Goal: Task Accomplishment & Management: Complete application form

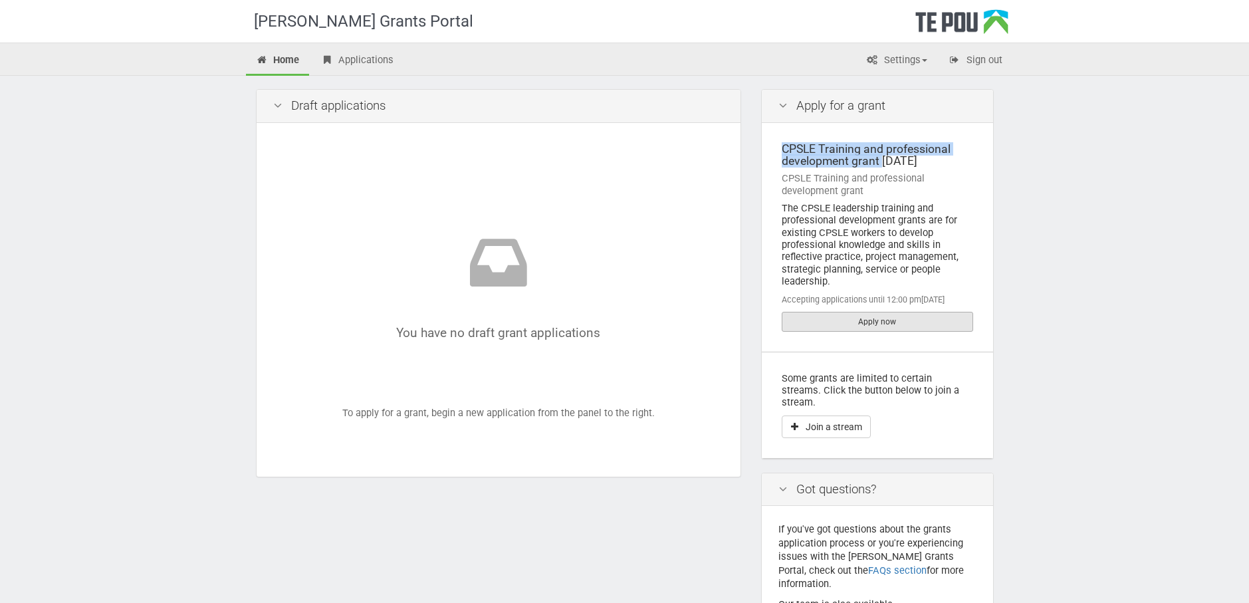
click at [868, 316] on link "Apply now" at bounding box center [877, 322] width 191 height 20
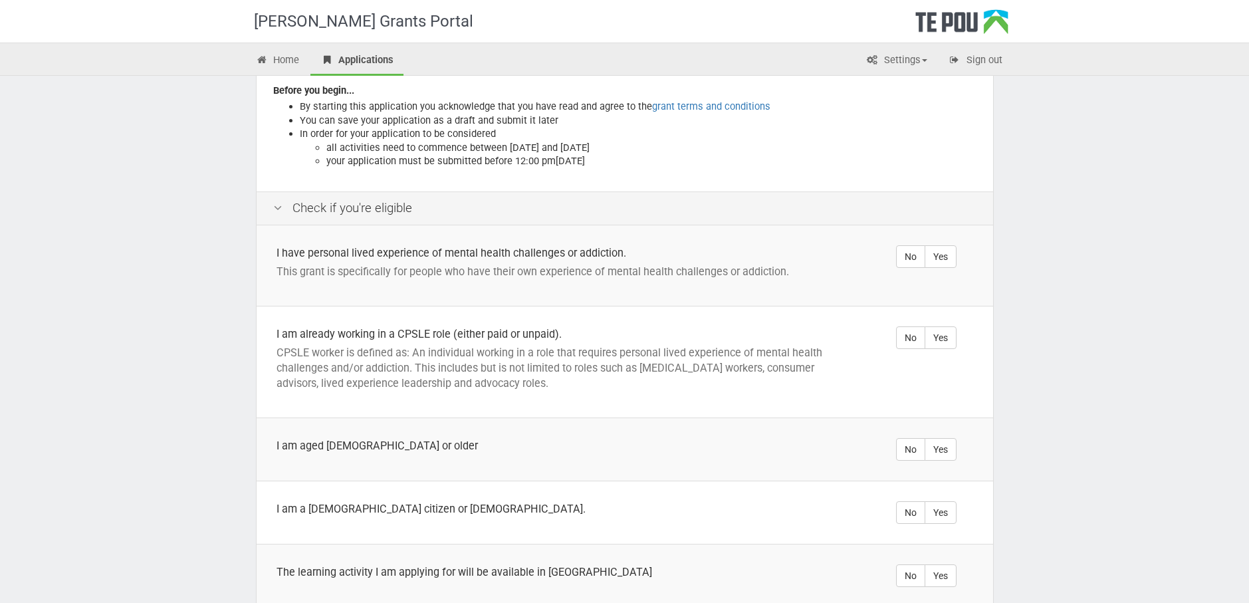
scroll to position [199, 0]
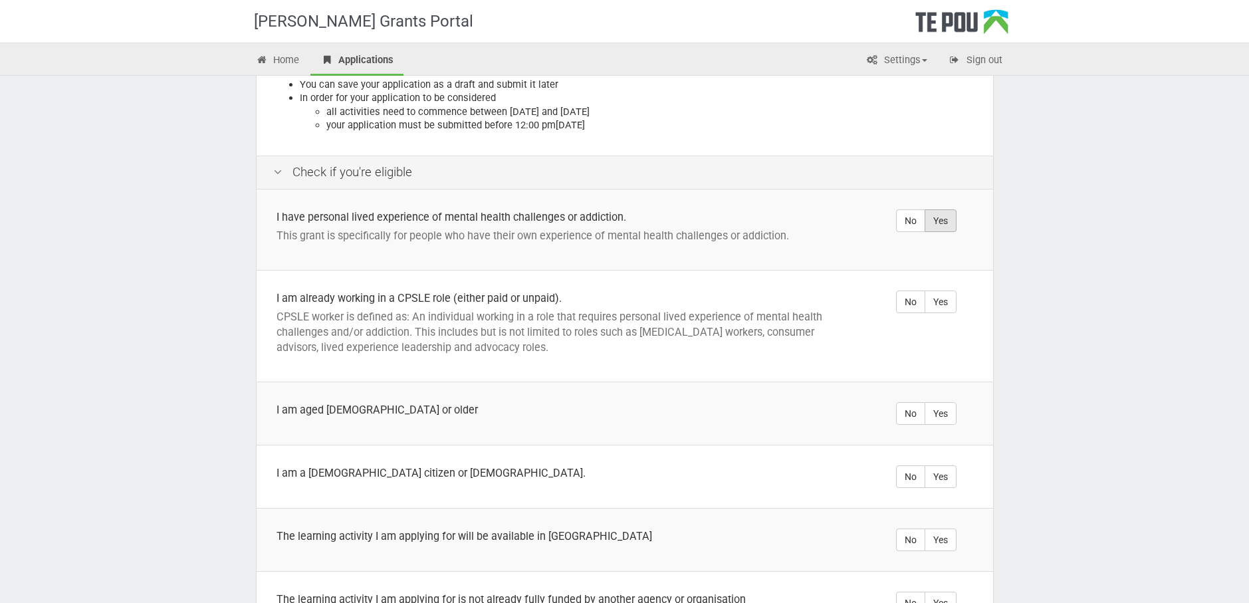
click at [937, 209] on label "Yes" at bounding box center [941, 220] width 32 height 23
radio input "true"
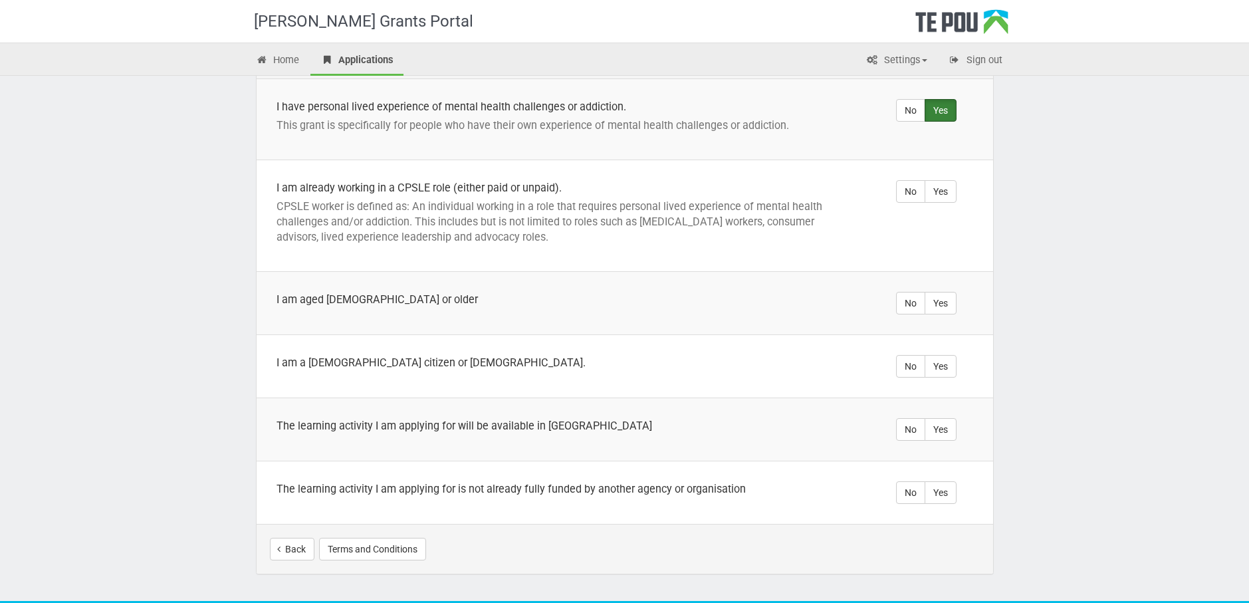
scroll to position [332, 0]
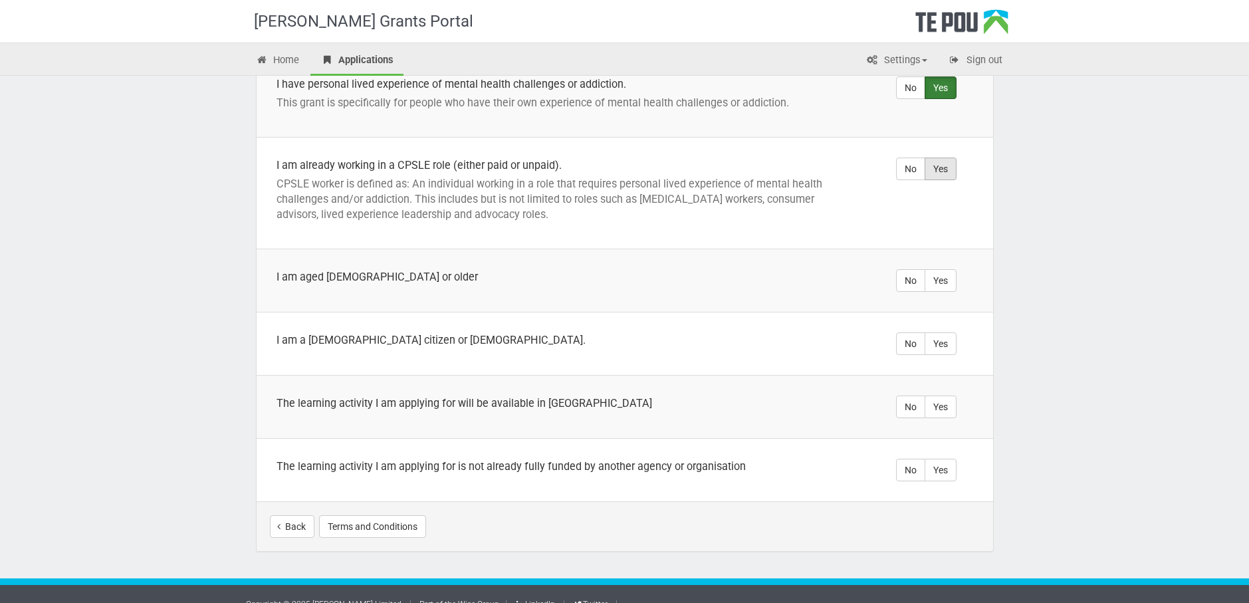
click at [949, 158] on label "Yes" at bounding box center [941, 169] width 32 height 23
radio input "true"
click at [939, 269] on label "Yes" at bounding box center [941, 280] width 32 height 23
radio input "true"
click at [949, 332] on label "Yes" at bounding box center [941, 343] width 32 height 23
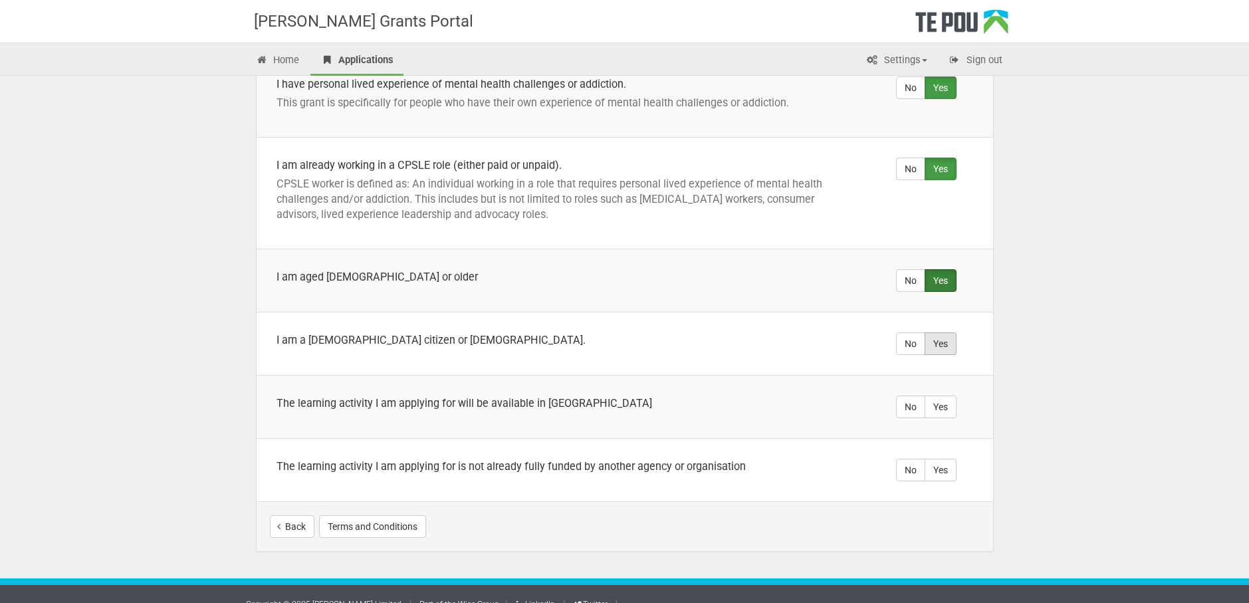
radio input "true"
click at [943, 396] on label "Yes" at bounding box center [941, 407] width 32 height 23
radio input "true"
click at [945, 459] on label "Yes" at bounding box center [941, 470] width 32 height 23
radio input "true"
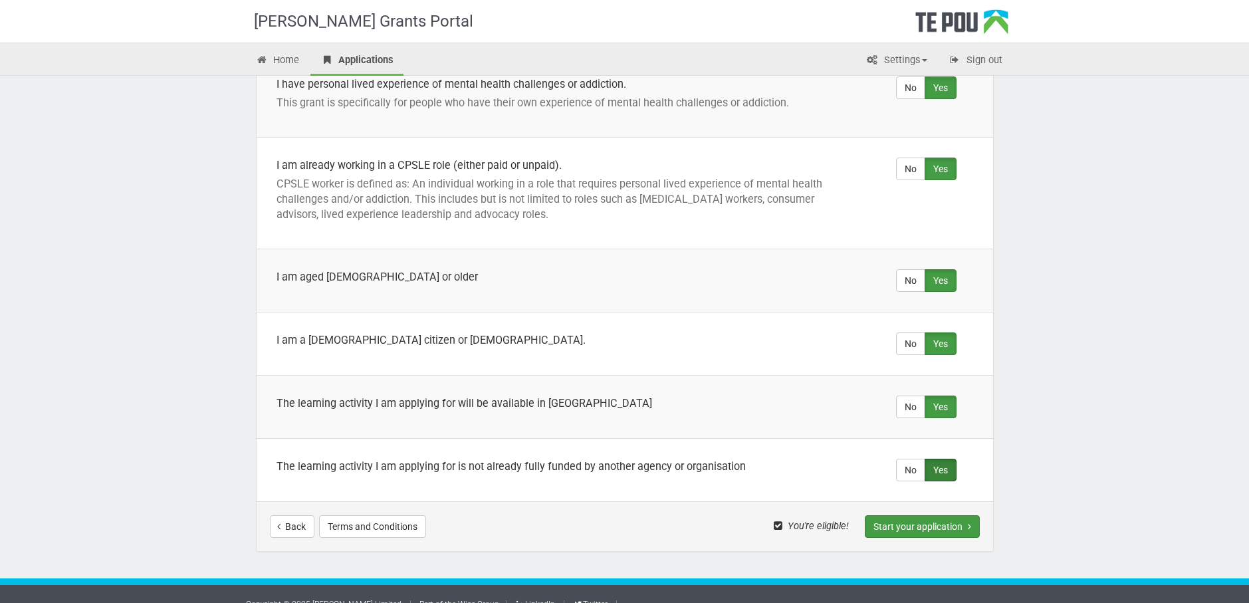
click at [932, 515] on button "Start your application" at bounding box center [922, 526] width 115 height 23
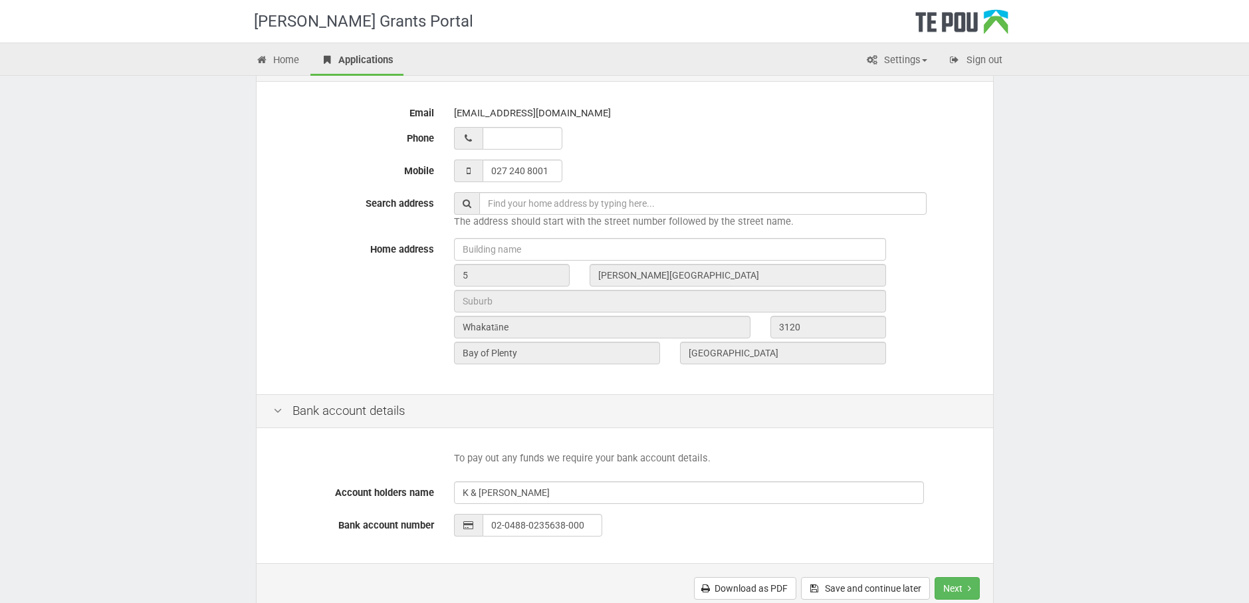
scroll to position [445, 0]
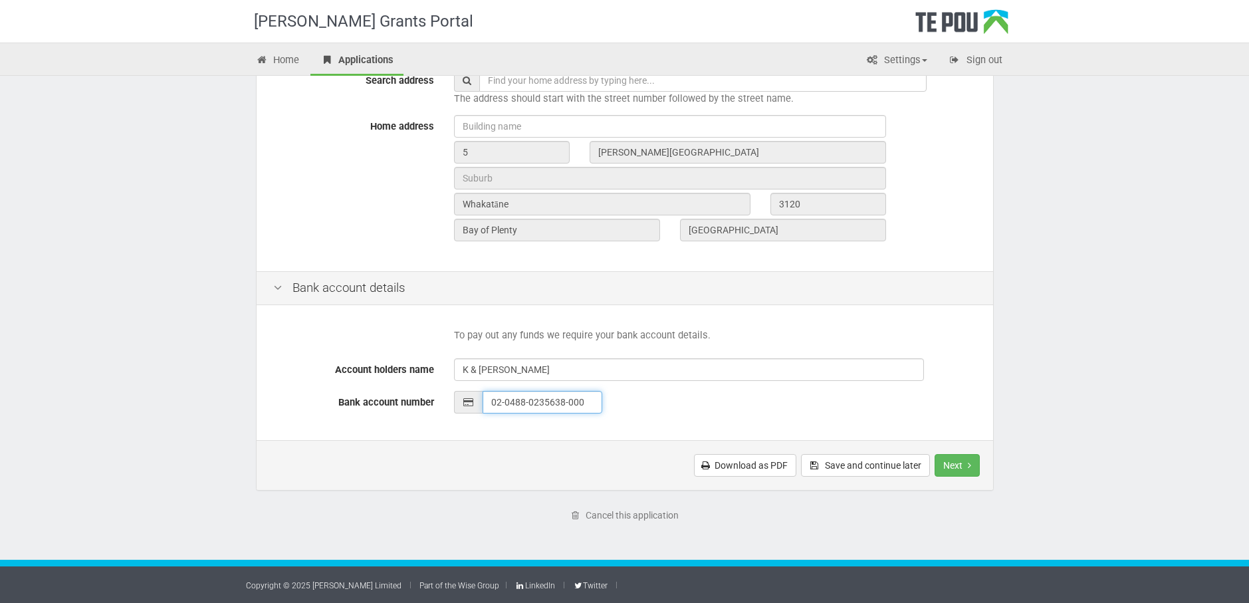
click at [592, 402] on input "02-0488-0235638-000" at bounding box center [543, 402] width 120 height 23
type input "02-0488-0235611-000"
click at [966, 470] on button "Next" at bounding box center [957, 465] width 45 height 23
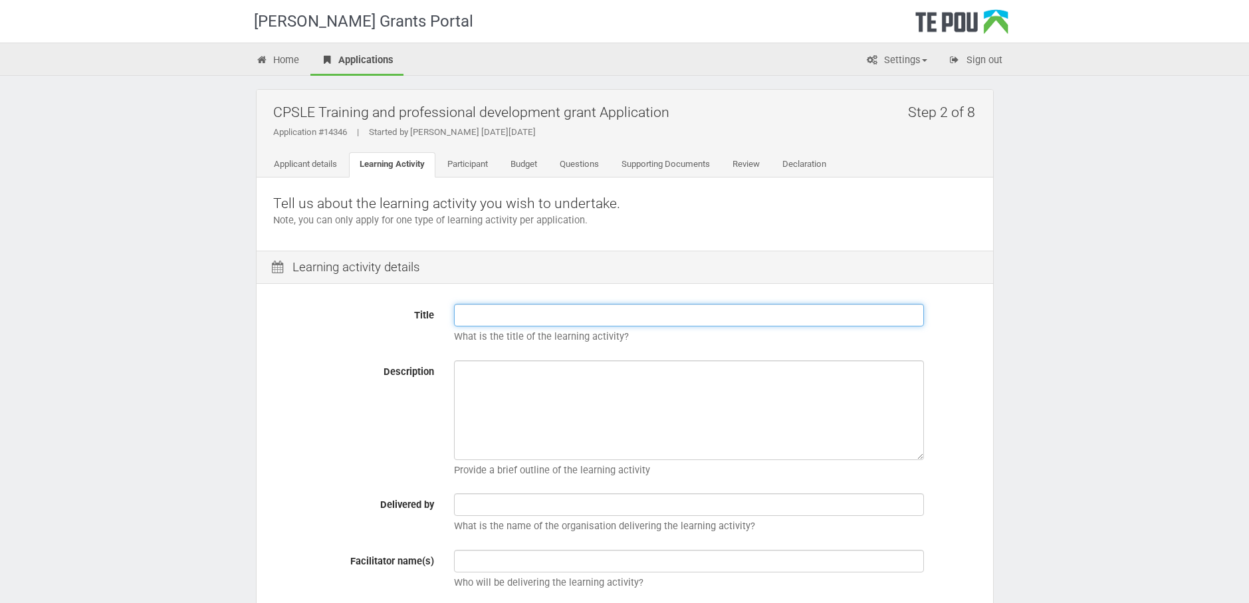
click at [584, 319] on input "Title" at bounding box center [689, 315] width 470 height 23
click at [548, 313] on input "Bachelor Of Social health and Wellbeing (Mental Health & Addiction) Major in Ad…" at bounding box center [689, 315] width 470 height 23
type input "Bachelor Of Social Halth and Wellbeing (Mental Health & Addiction) Major in Adv…"
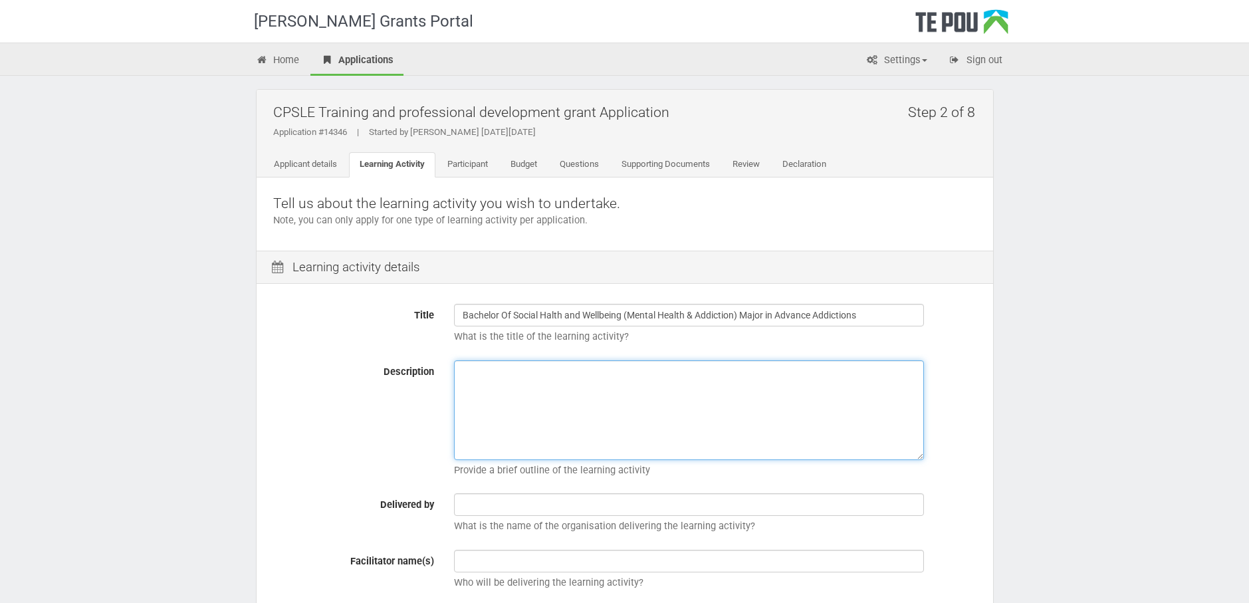
click at [582, 381] on textarea "Description" at bounding box center [689, 410] width 470 height 100
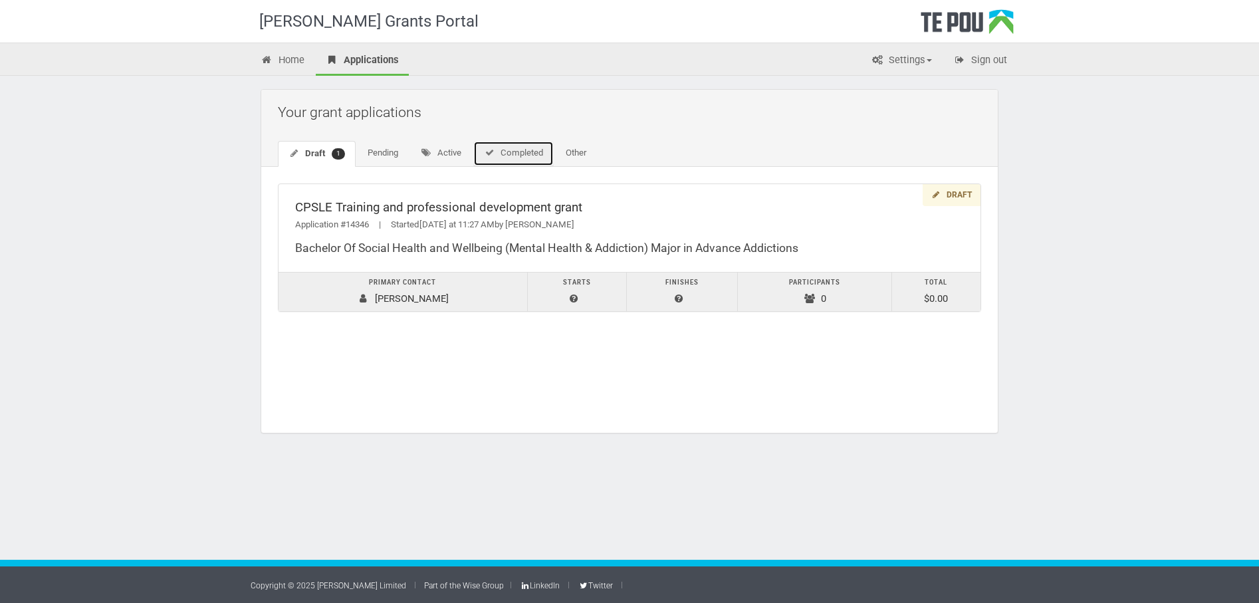
click at [513, 150] on link "Completed" at bounding box center [513, 153] width 80 height 25
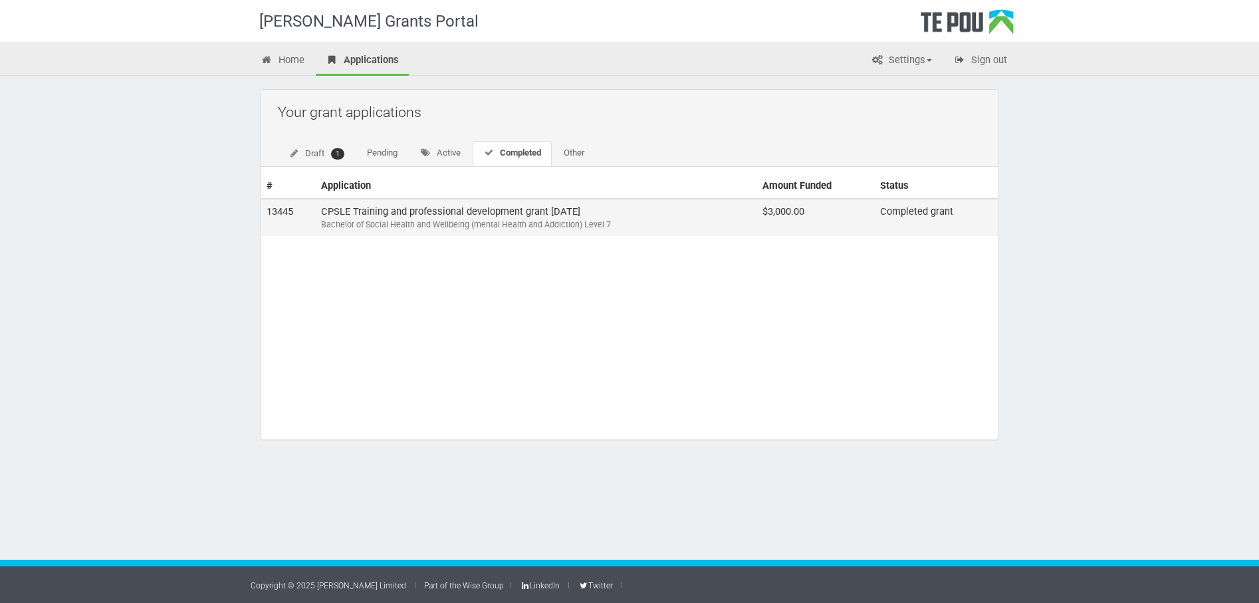
click at [510, 211] on td "CPSLE Training and professional development grant February 2024 Bachelor of Soc…" at bounding box center [536, 217] width 441 height 37
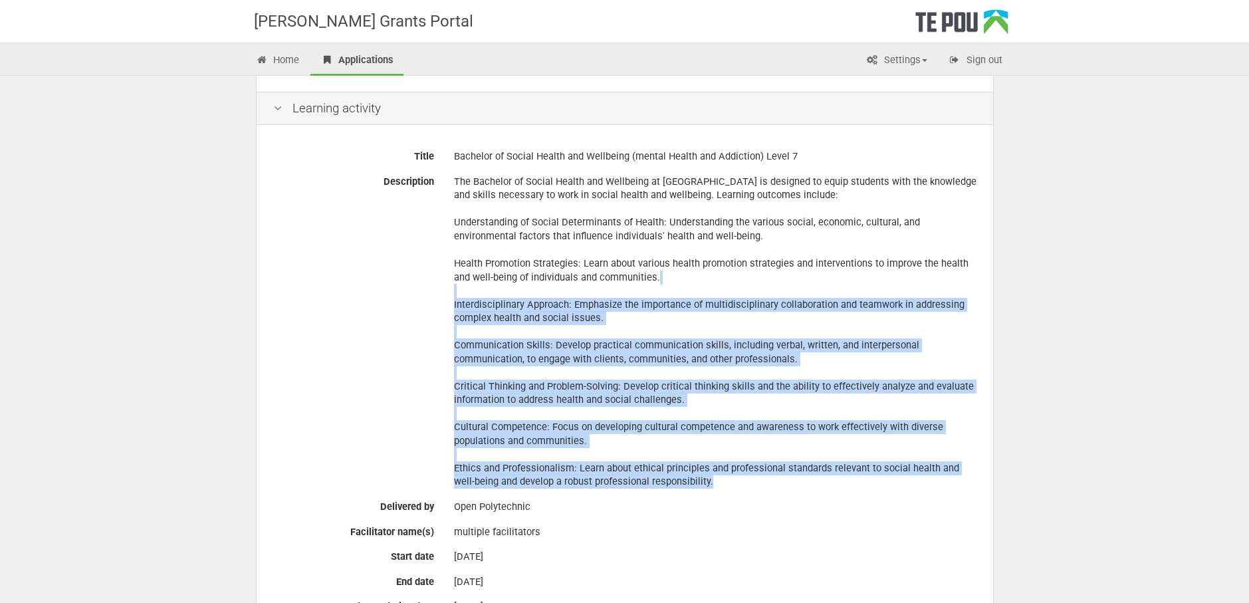
scroll to position [266, 0]
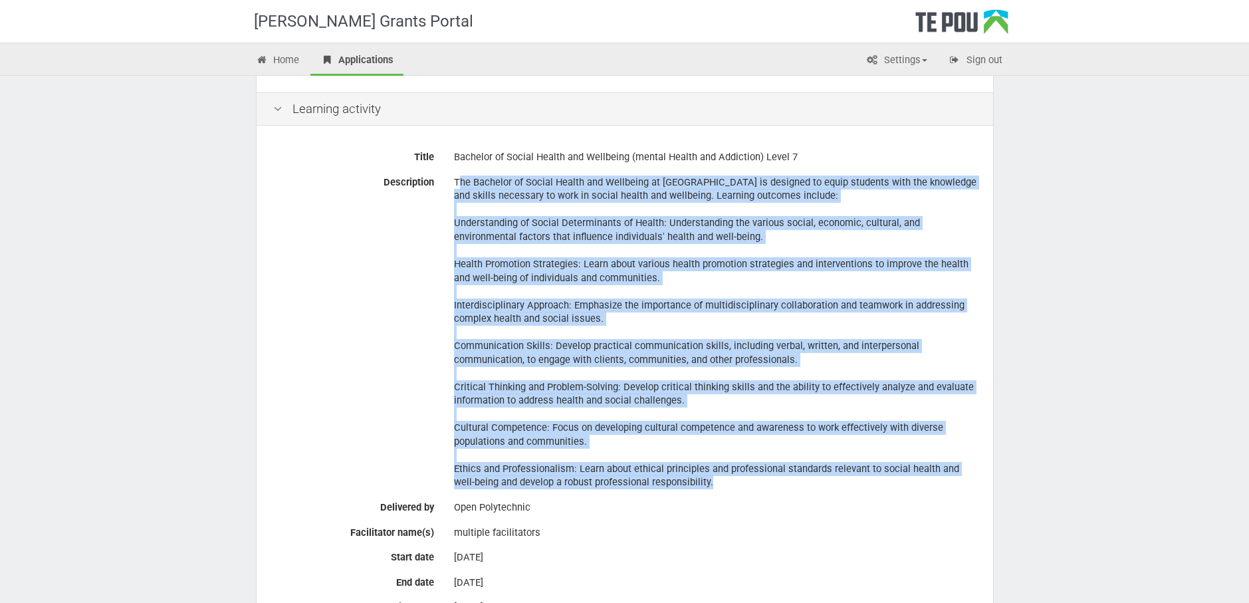
drag, startPoint x: 697, startPoint y: 416, endPoint x: 453, endPoint y: 183, distance: 338.1
click at [453, 183] on div "The Bachelor of Social Health and Wellbeing at [GEOGRAPHIC_DATA] is designed to…" at bounding box center [715, 332] width 542 height 323
drag, startPoint x: 453, startPoint y: 183, endPoint x: 517, endPoint y: 203, distance: 66.9
copy div "The Bachelor of Social Health and Wellbeing at [GEOGRAPHIC_DATA] is designed to…"
click at [281, 51] on link "Home" at bounding box center [278, 61] width 64 height 29
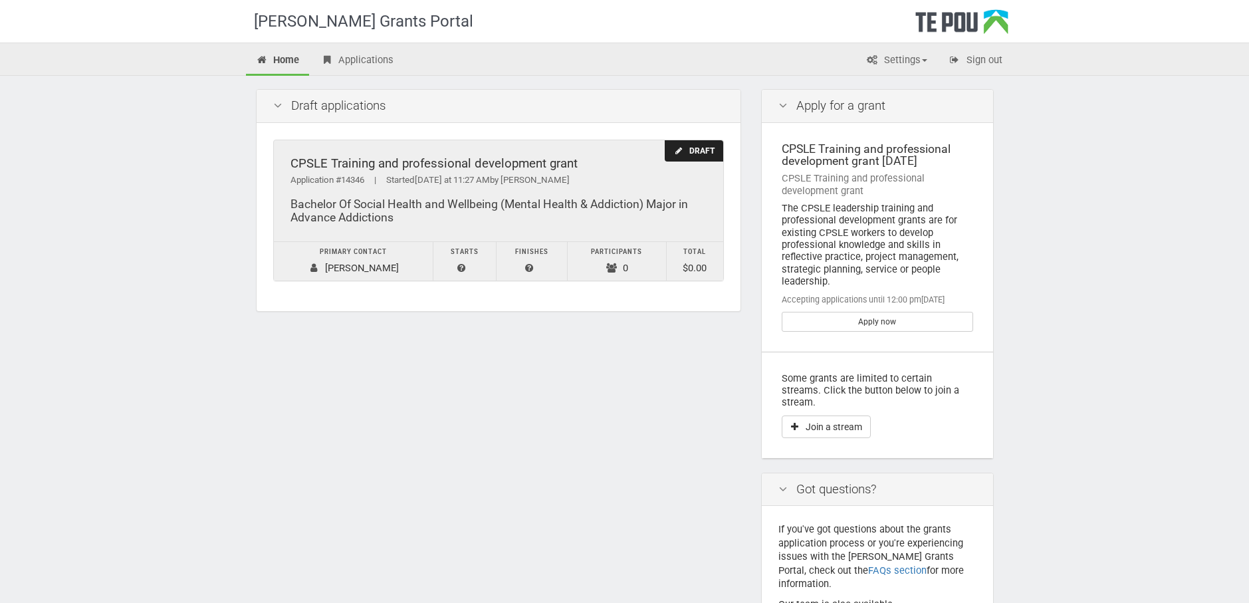
click at [380, 197] on div "Bachelor Of Social Health and Wellbeing (Mental Health & Addiction) Major in Ad…" at bounding box center [499, 210] width 416 height 27
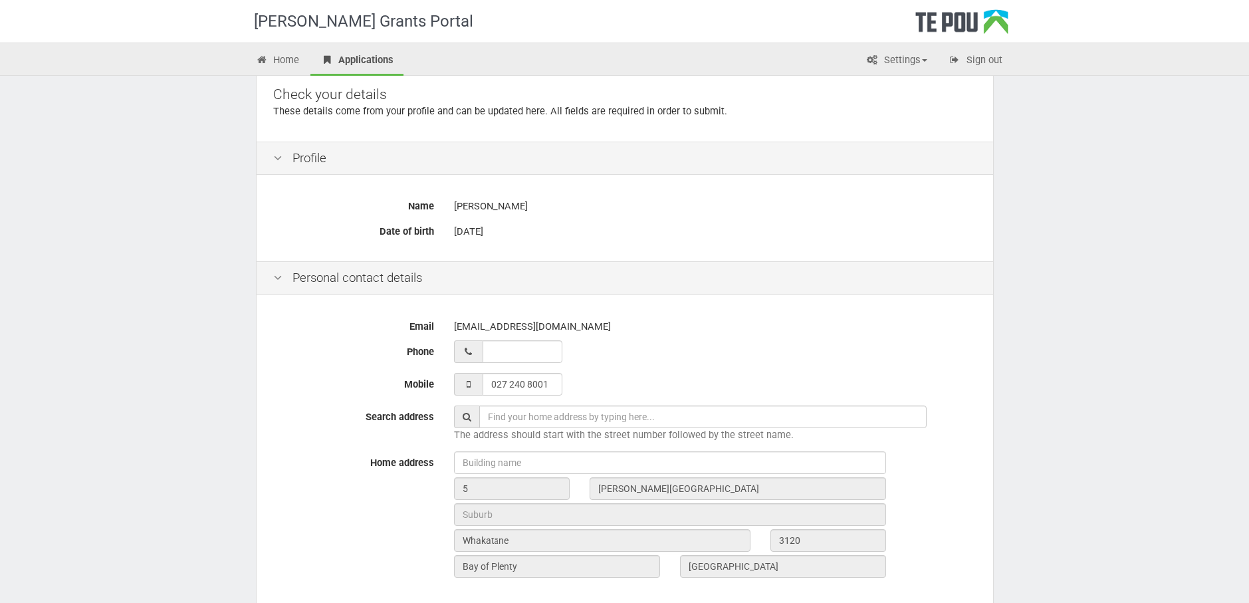
scroll to position [445, 0]
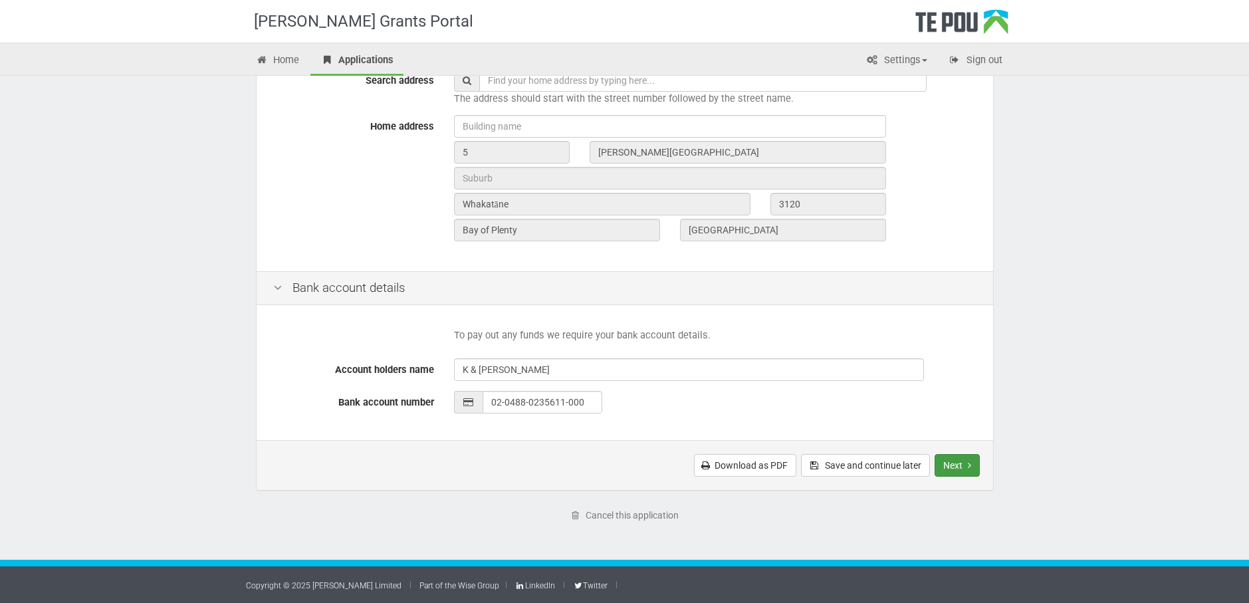
click at [944, 465] on button "Next" at bounding box center [957, 465] width 45 height 23
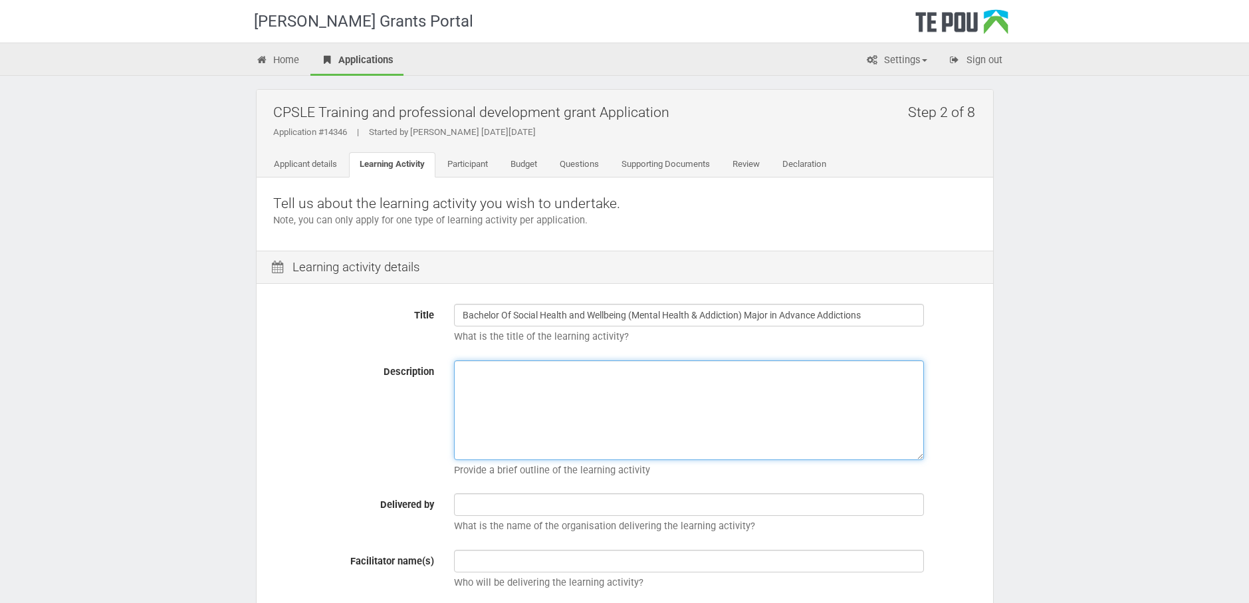
click at [576, 388] on textarea "Description" at bounding box center [689, 410] width 470 height 100
paste textarea "The Bachelor of Social Health and Wellbeing at Open Polytechnic of New Zealand …"
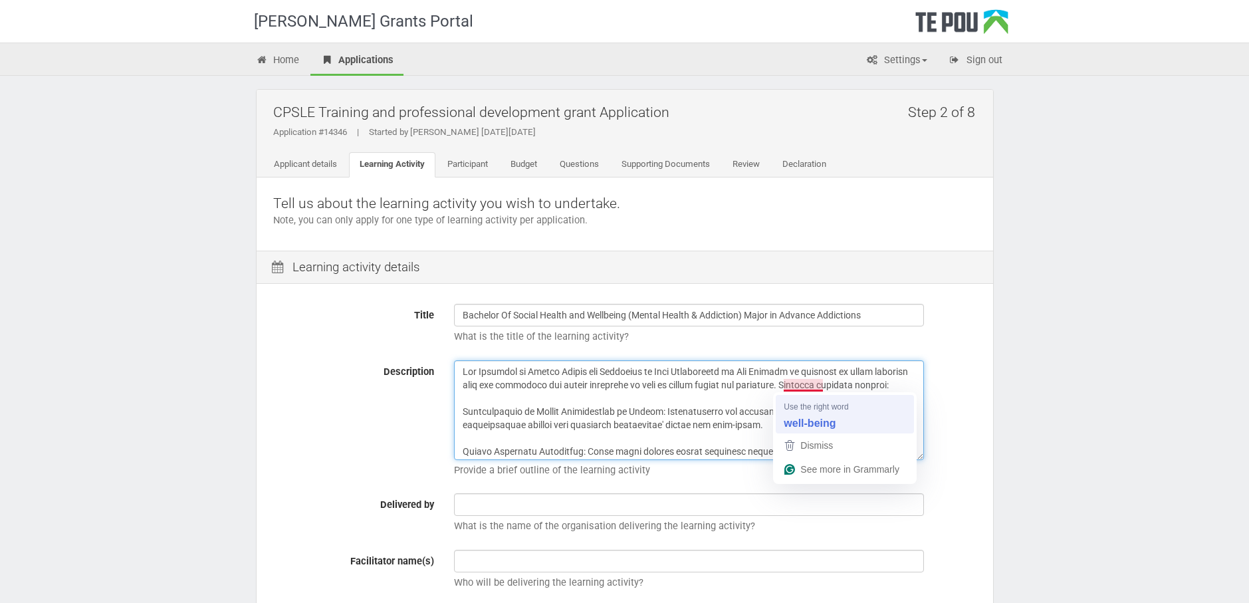
type textarea "The Bachelor of Social Health and Wellbeing at Open Polytechnic of New Zealand …"
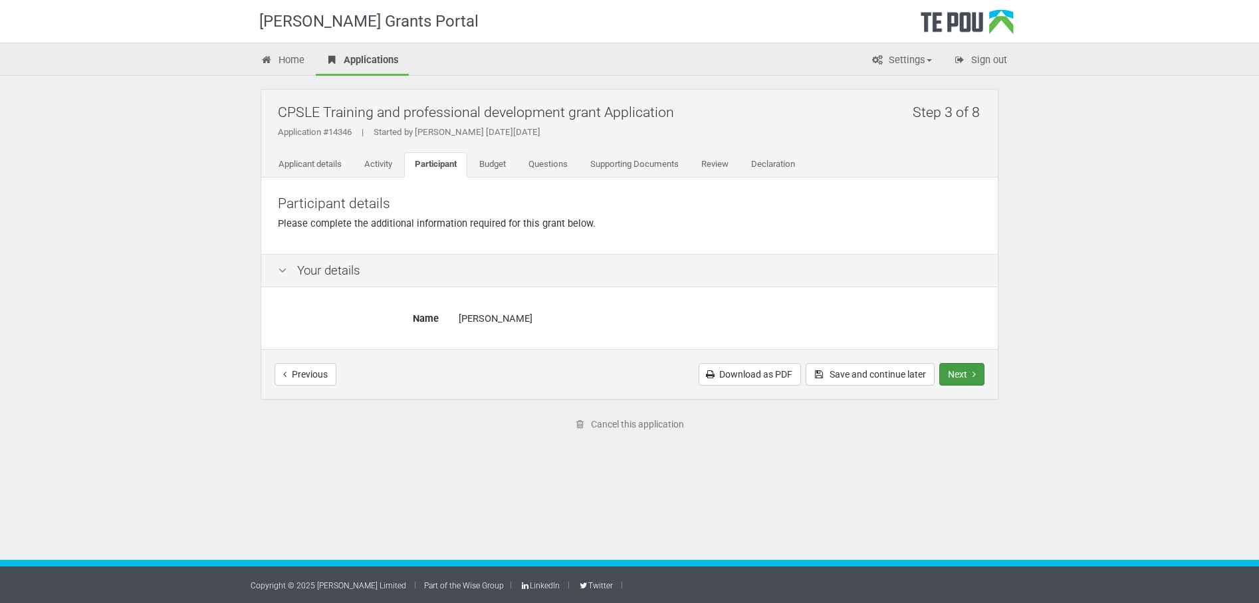
click at [959, 372] on button "Next" at bounding box center [961, 374] width 45 height 23
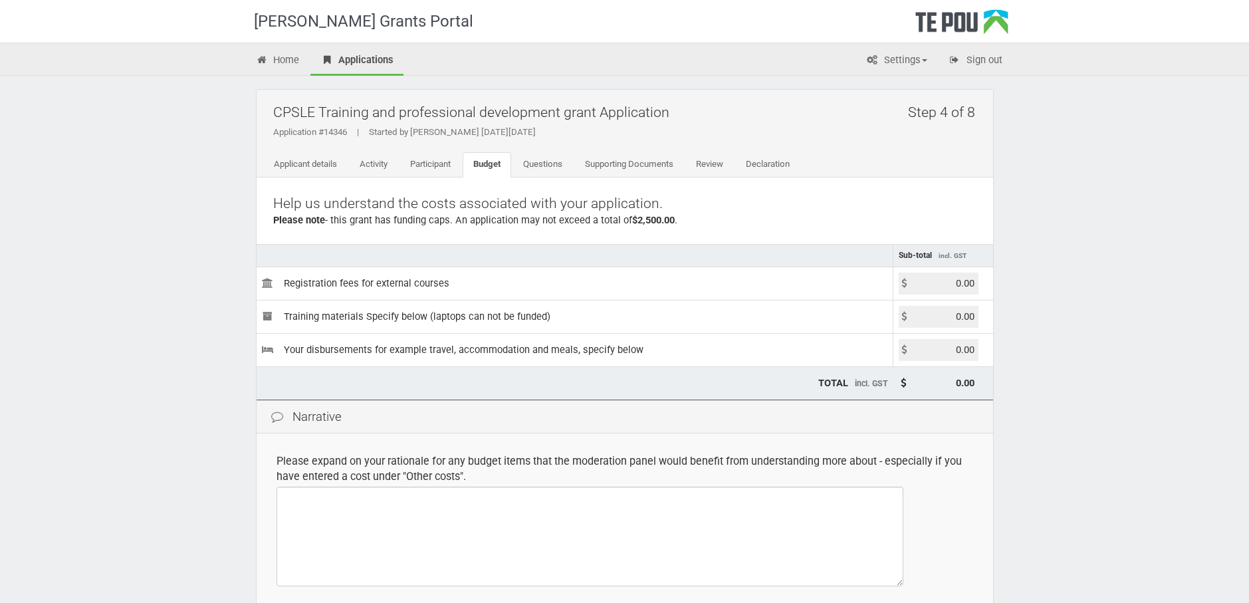
drag, startPoint x: 951, startPoint y: 286, endPoint x: 986, endPoint y: 285, distance: 35.2
click at [986, 285] on td "0.00" at bounding box center [943, 283] width 100 height 33
type input "2892.00"
type input "2,892.00"
drag, startPoint x: 929, startPoint y: 348, endPoint x: 1036, endPoint y: 352, distance: 107.1
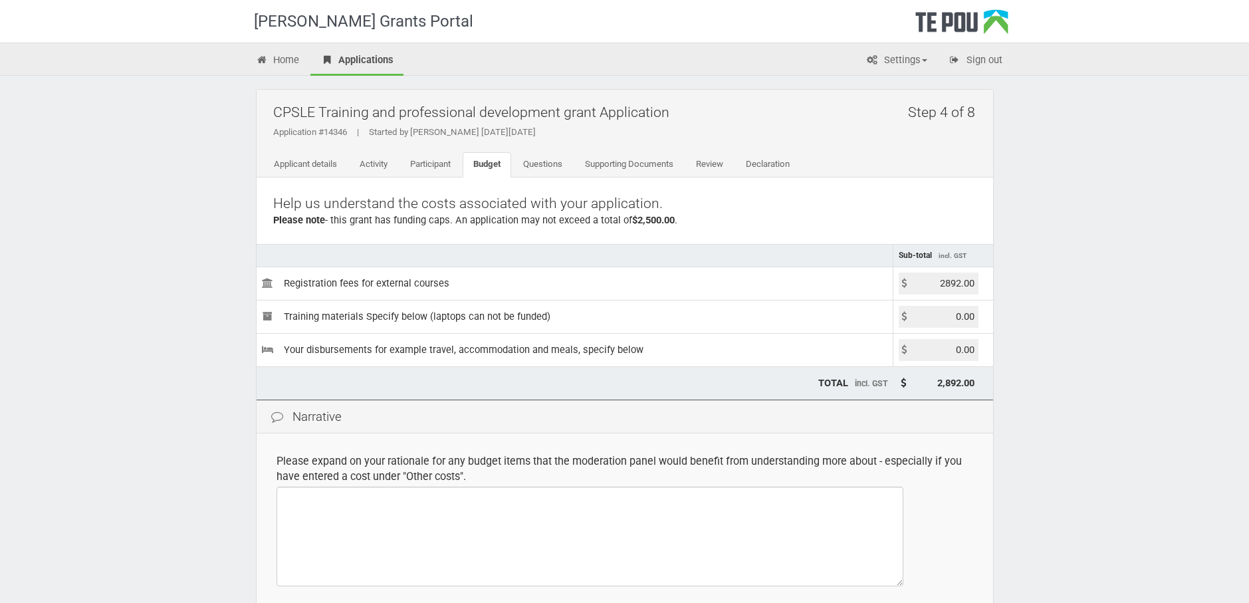
click at [1036, 352] on div "[PERSON_NAME] Grants Portal Home Applications Settings Profile My account FAQs …" at bounding box center [624, 384] width 1249 height 769
type input "5475.20"
type input "8,367.20"
click at [977, 480] on td "Please expand on your rationale for any budget items that the moderation panel …" at bounding box center [625, 519] width 737 height 173
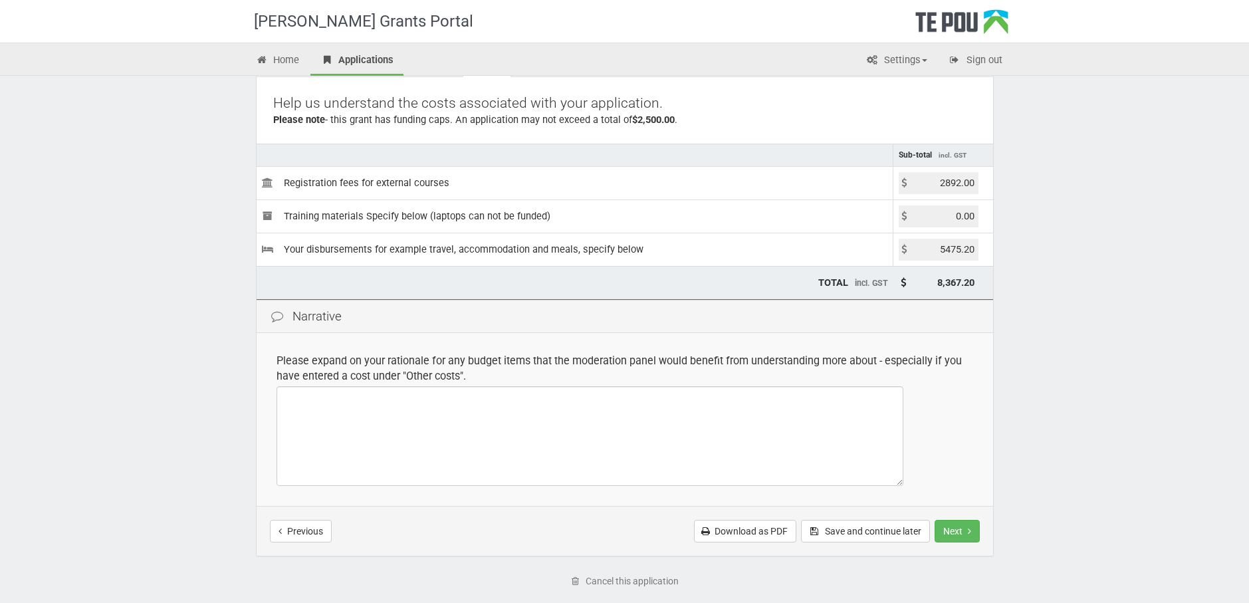
scroll to position [133, 0]
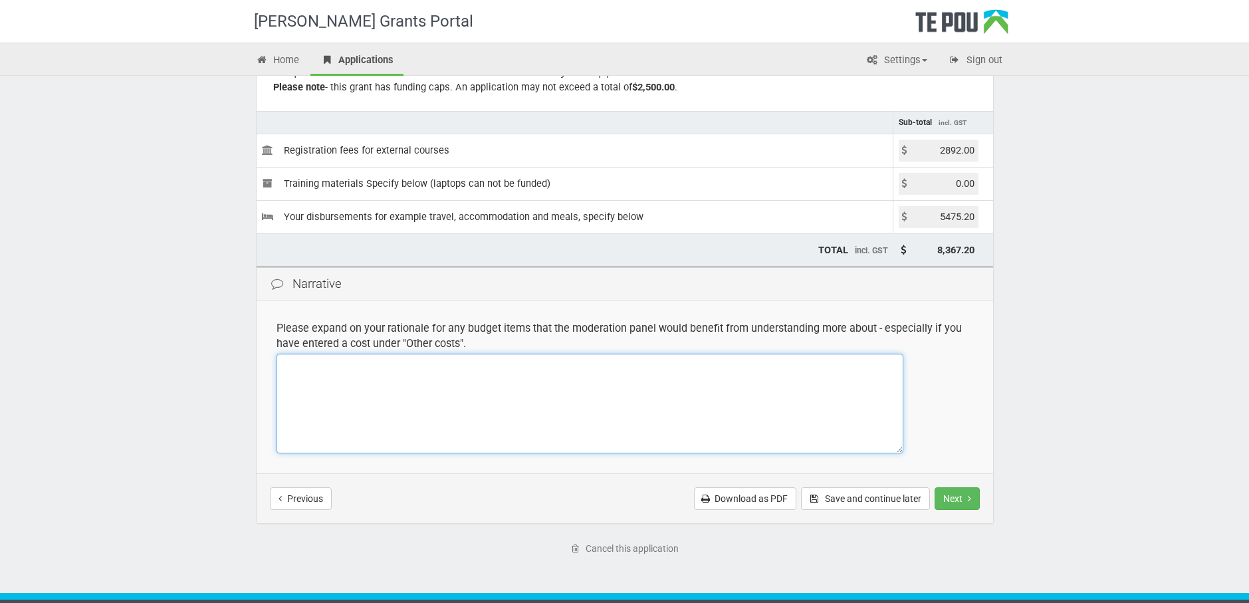
click at [509, 384] on textarea at bounding box center [590, 404] width 627 height 100
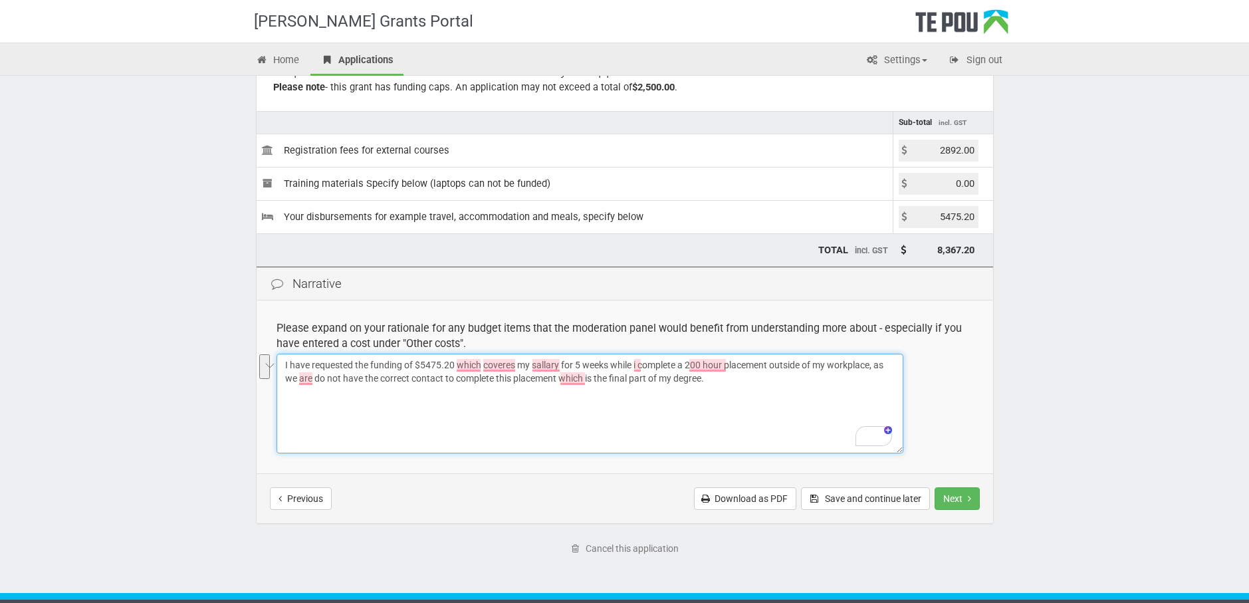
drag, startPoint x: 725, startPoint y: 379, endPoint x: 284, endPoint y: 367, distance: 441.6
click at [284, 367] on textarea "I have requested the funding of $5475.20 which coveres my sallary for 5 weeks w…" at bounding box center [590, 404] width 627 height 100
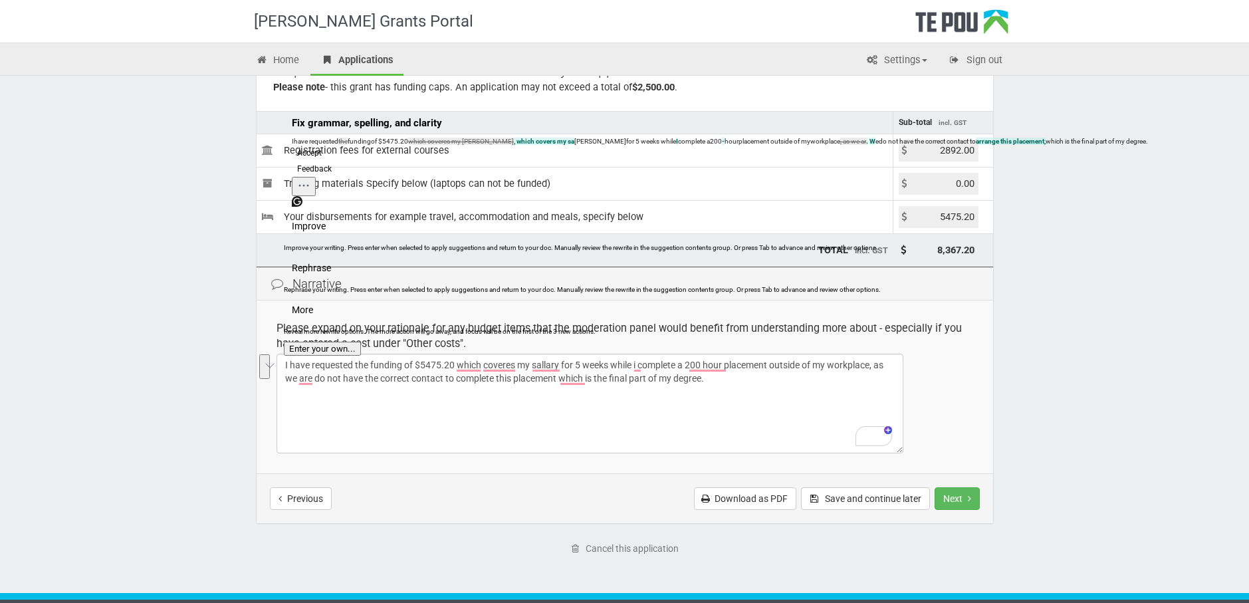
click at [331, 275] on span "Rephrase" at bounding box center [311, 268] width 39 height 14
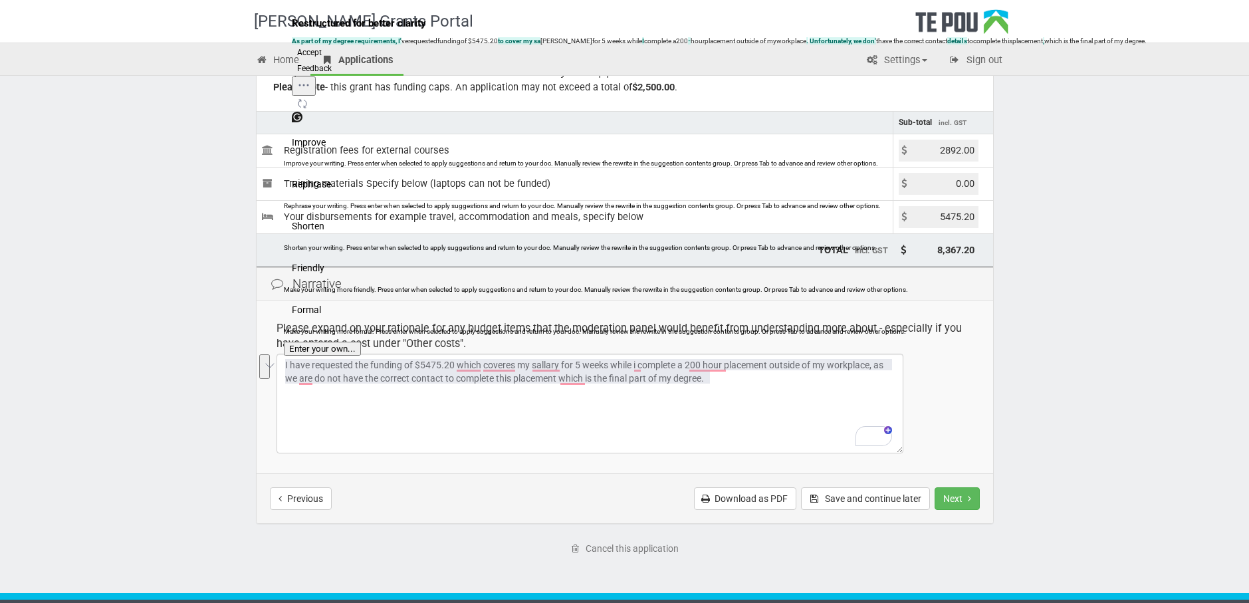
click at [323, 60] on button "Accept" at bounding box center [309, 53] width 35 height 16
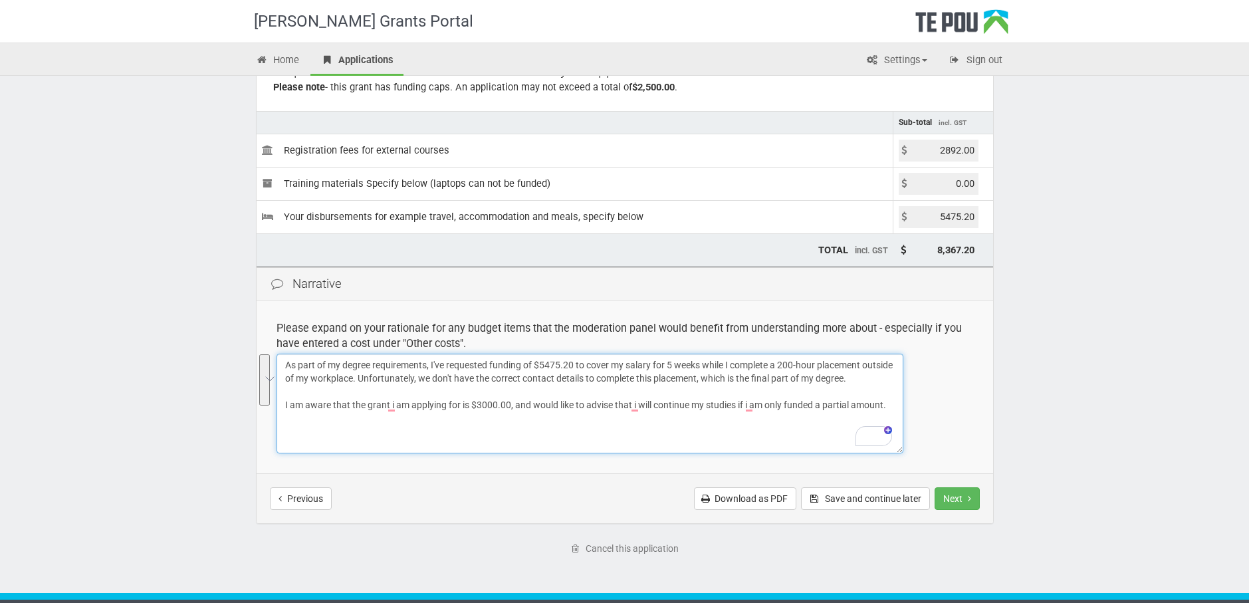
drag, startPoint x: 895, startPoint y: 407, endPoint x: 282, endPoint y: 361, distance: 614.6
click at [281, 362] on html "Te Pou Grants Portal Home Applications Settings Profile My account FAQs Sign ou…" at bounding box center [624, 168] width 1249 height 603
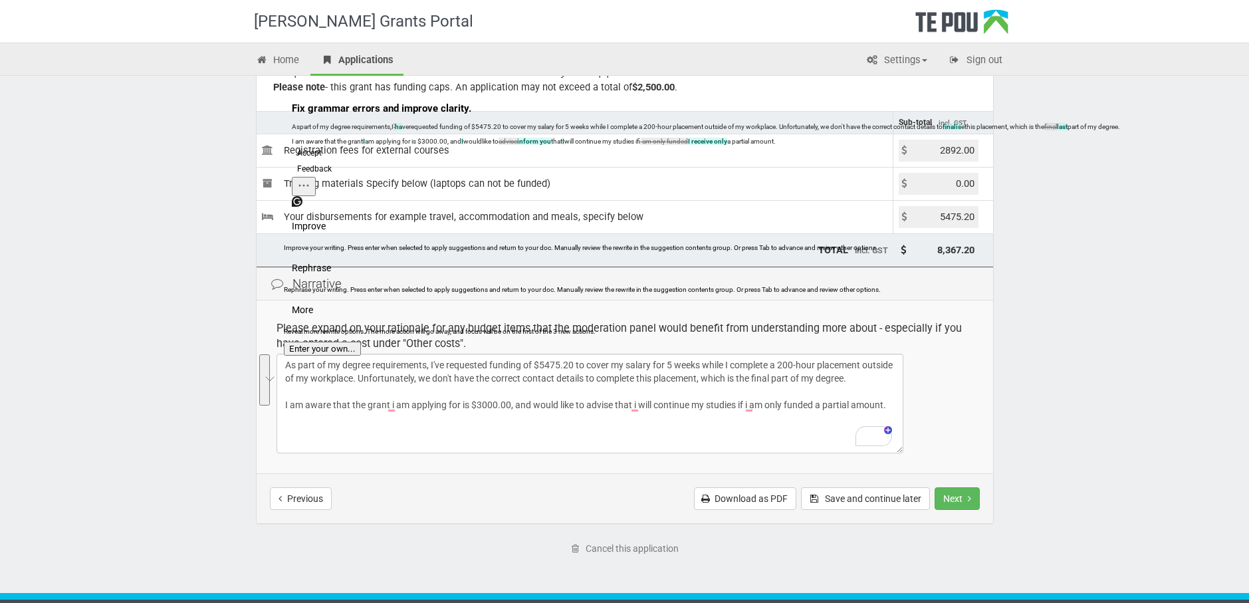
click at [318, 161] on button "Accept" at bounding box center [309, 153] width 35 height 16
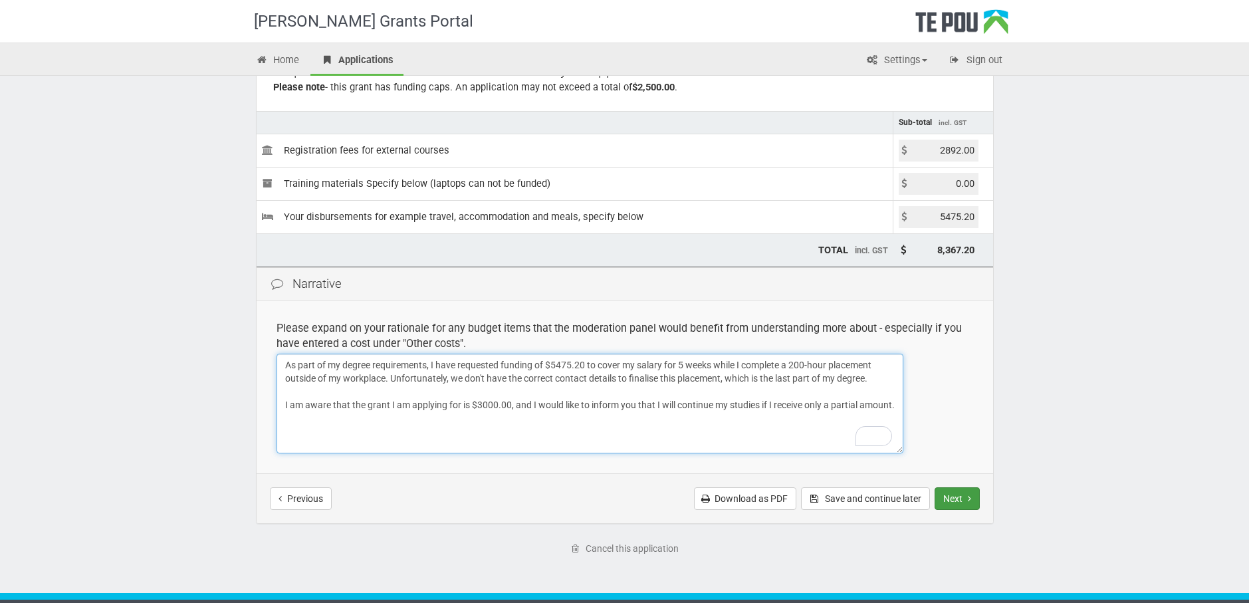
type textarea "As part of my degree requirements, I have requested funding of $5475.20 to cove…"
click at [957, 493] on button "Next" at bounding box center [957, 498] width 45 height 23
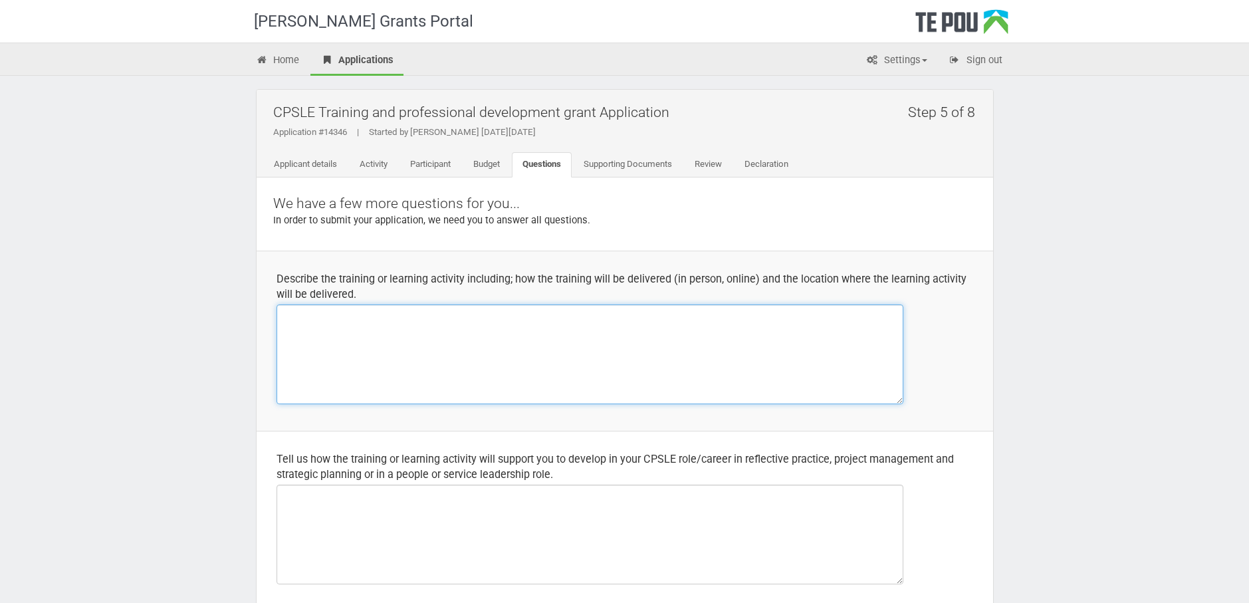
click at [463, 327] on textarea at bounding box center [590, 354] width 627 height 100
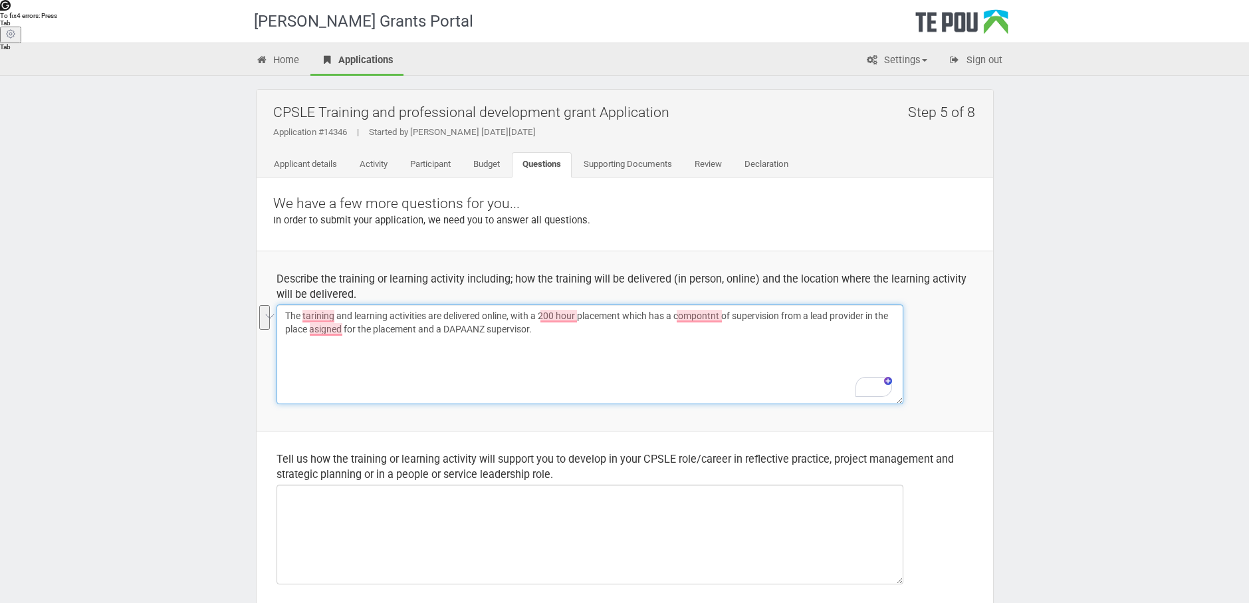
drag, startPoint x: 562, startPoint y: 331, endPoint x: 284, endPoint y: 314, distance: 279.1
click at [284, 314] on textarea "The tarining and learning activities are delivered online, with a 200 hour plac…" at bounding box center [590, 354] width 627 height 100
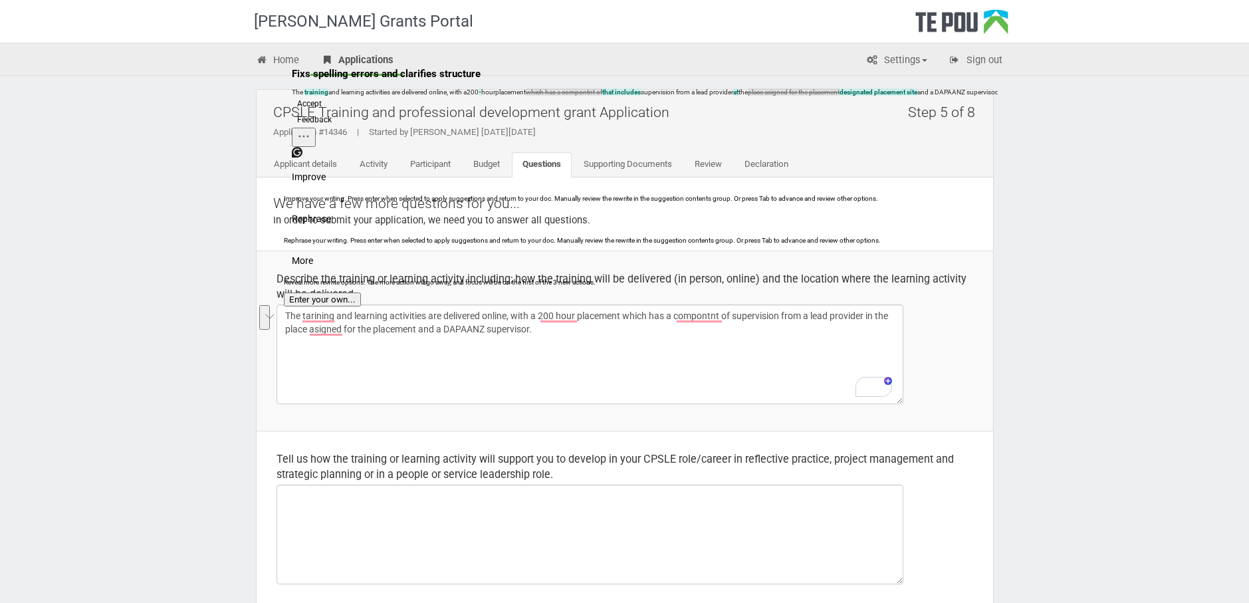
click at [331, 226] on span "Rephrase" at bounding box center [311, 219] width 39 height 14
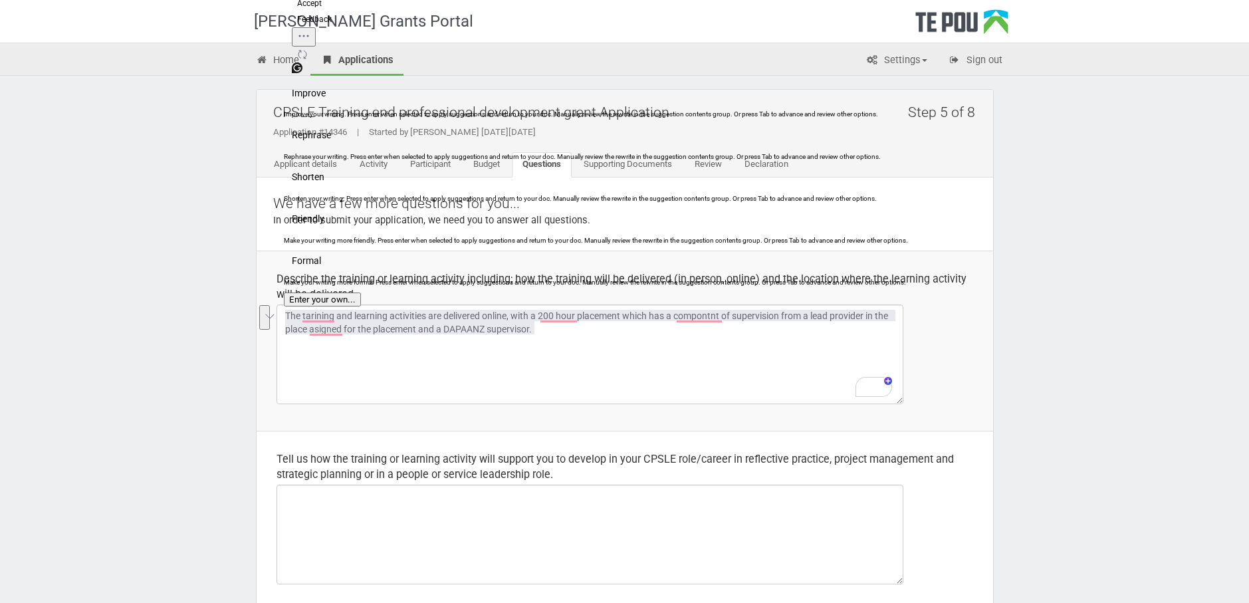
click at [327, 11] on button "Accept" at bounding box center [309, 3] width 35 height 16
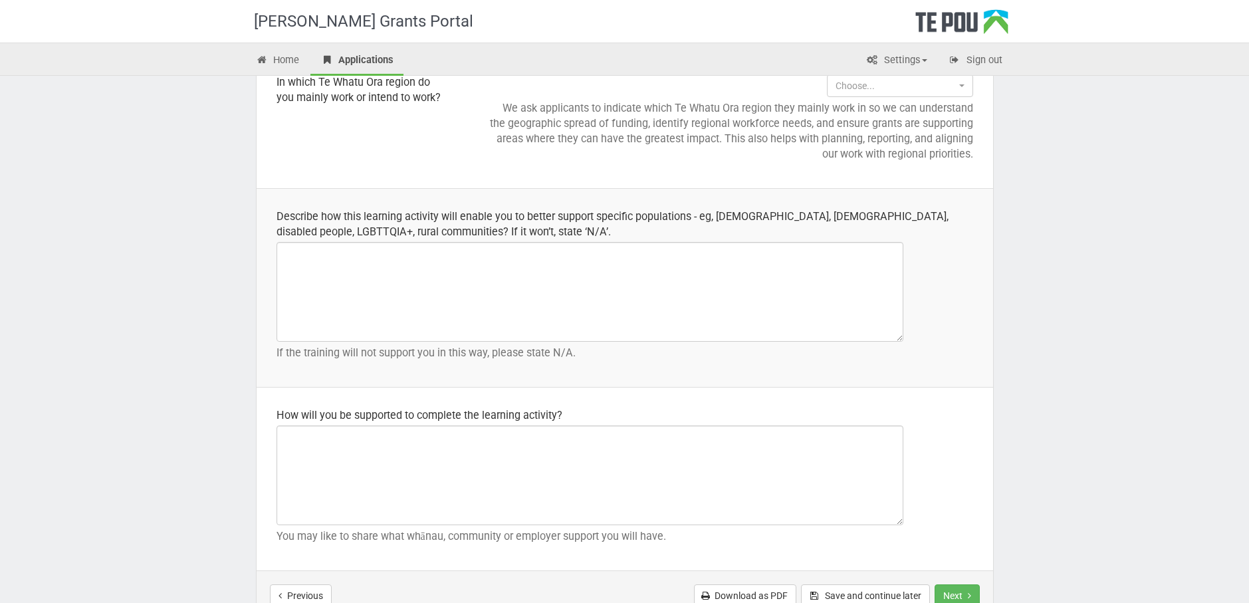
scroll to position [1871, 0]
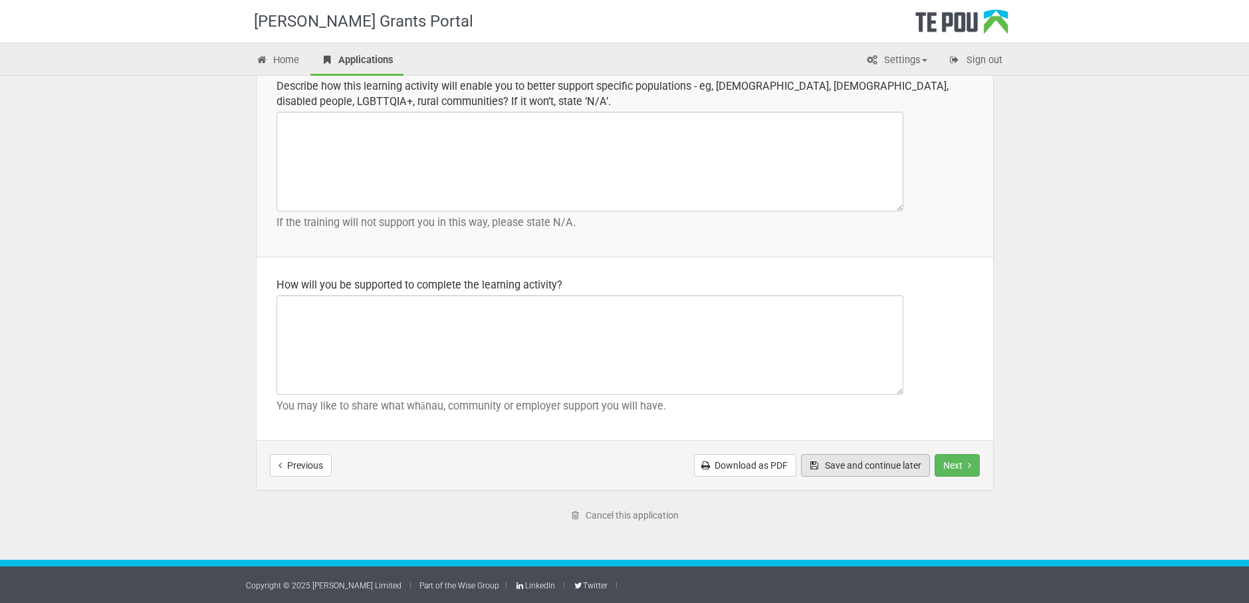
type textarea "Training and learning activities are provided online, along with a 200-hour pla…"
click at [857, 463] on button "Save and continue later" at bounding box center [865, 465] width 129 height 23
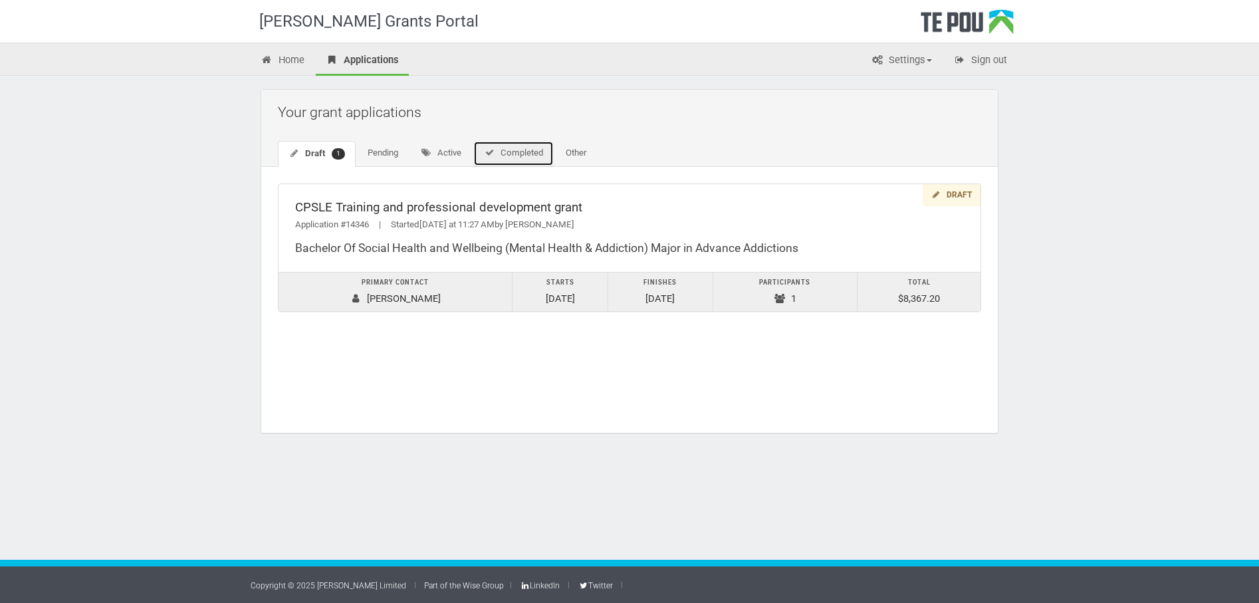
click at [517, 150] on link "Completed" at bounding box center [513, 153] width 80 height 25
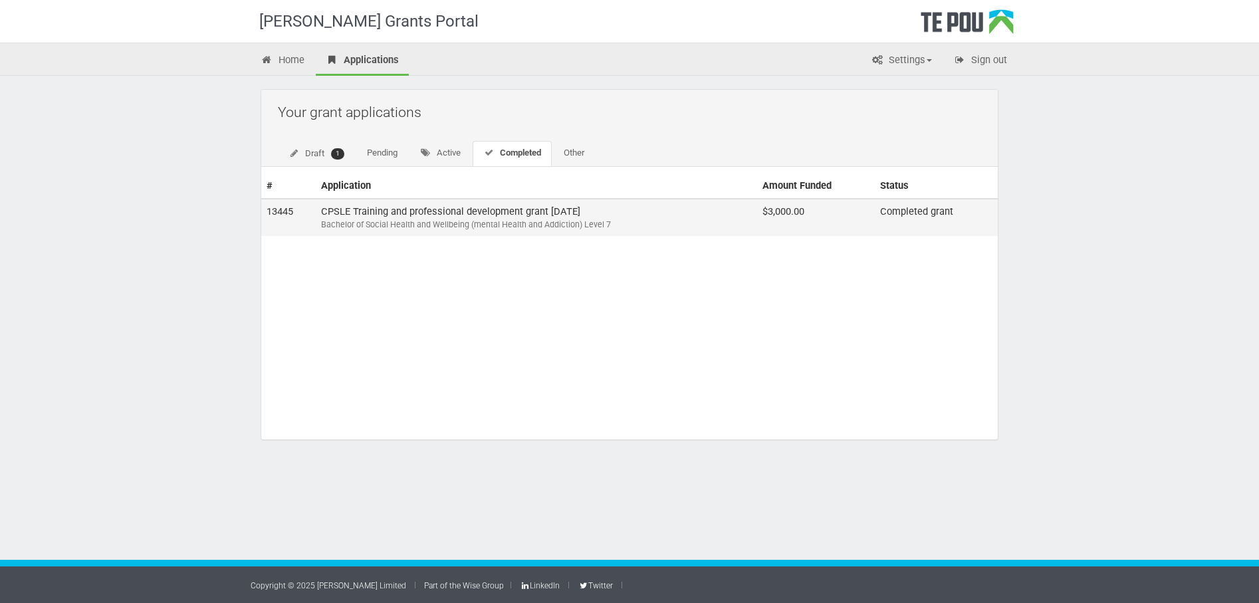
click at [498, 211] on td "CPSLE Training and professional development grant [DATE] Bachelor of Social Hea…" at bounding box center [536, 217] width 441 height 37
click at [313, 150] on link "Draft 1" at bounding box center [316, 154] width 77 height 26
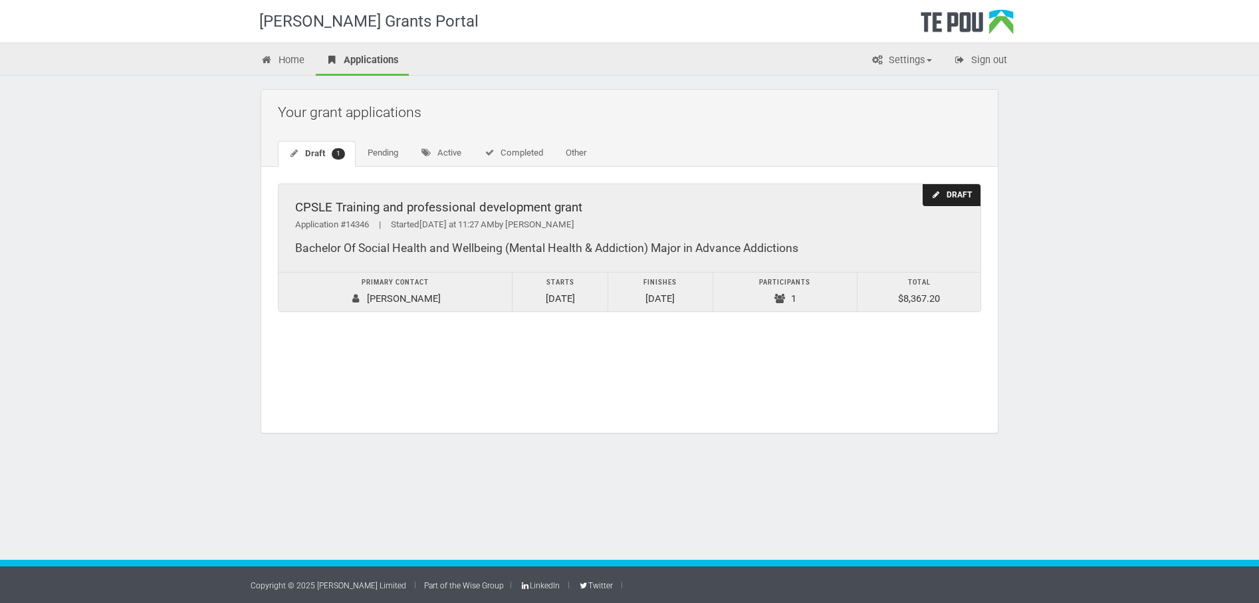
click at [943, 194] on div "Draft" at bounding box center [952, 195] width 58 height 22
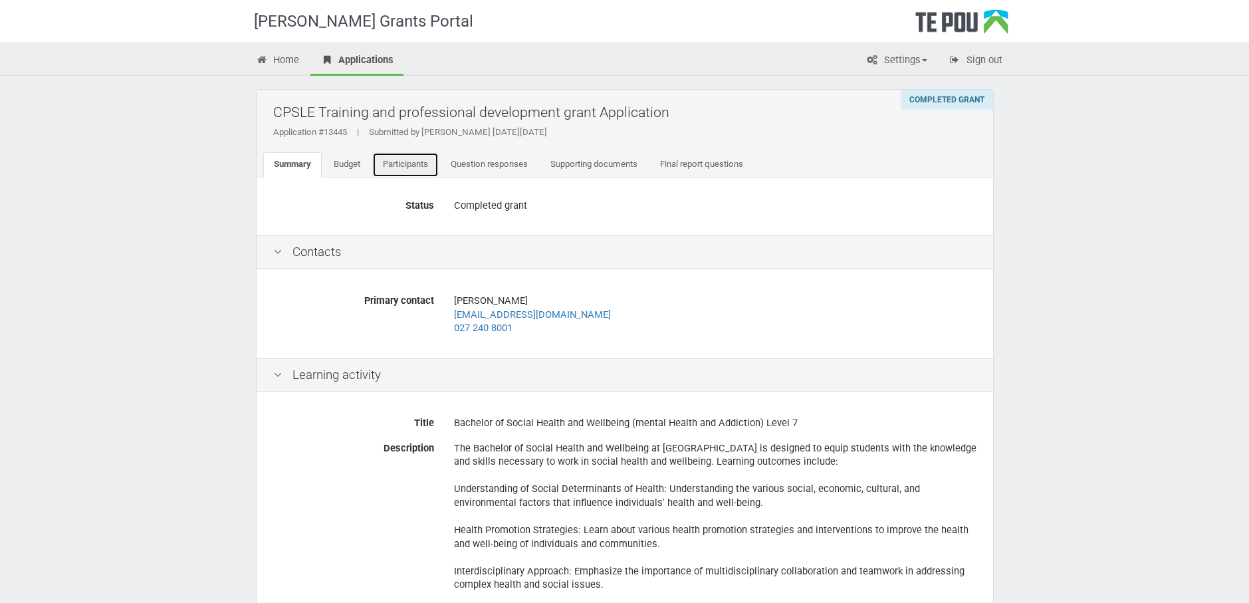
click at [410, 161] on link "Participants" at bounding box center [405, 164] width 66 height 25
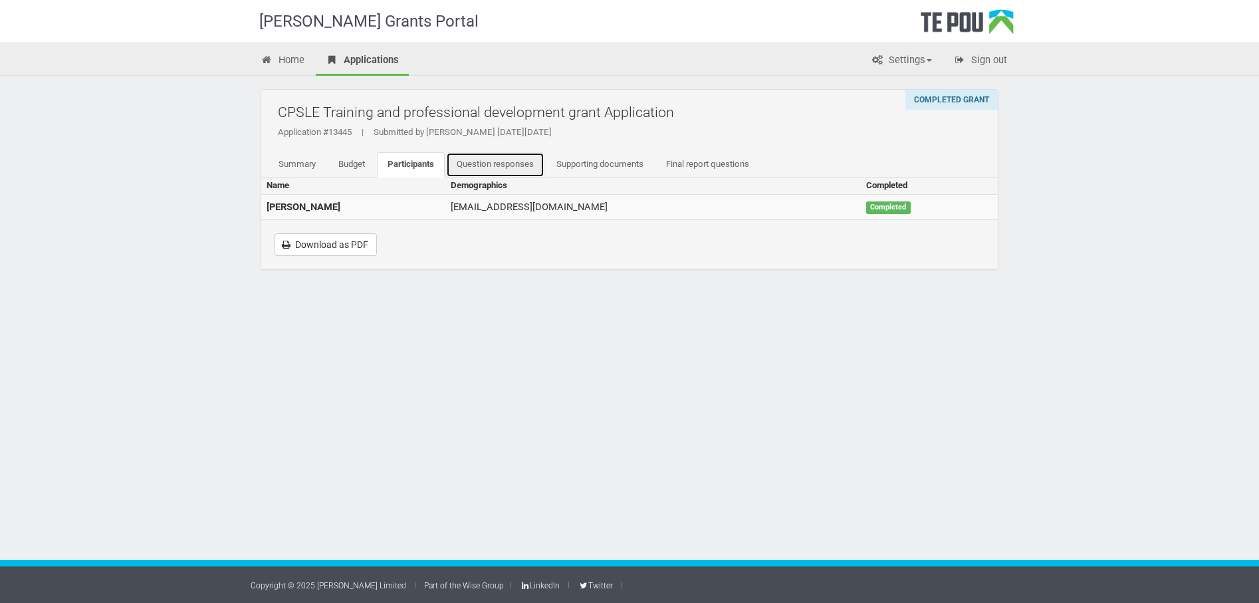
drag, startPoint x: 478, startPoint y: 160, endPoint x: 486, endPoint y: 160, distance: 8.0
click at [478, 160] on link "Question responses" at bounding box center [495, 164] width 98 height 25
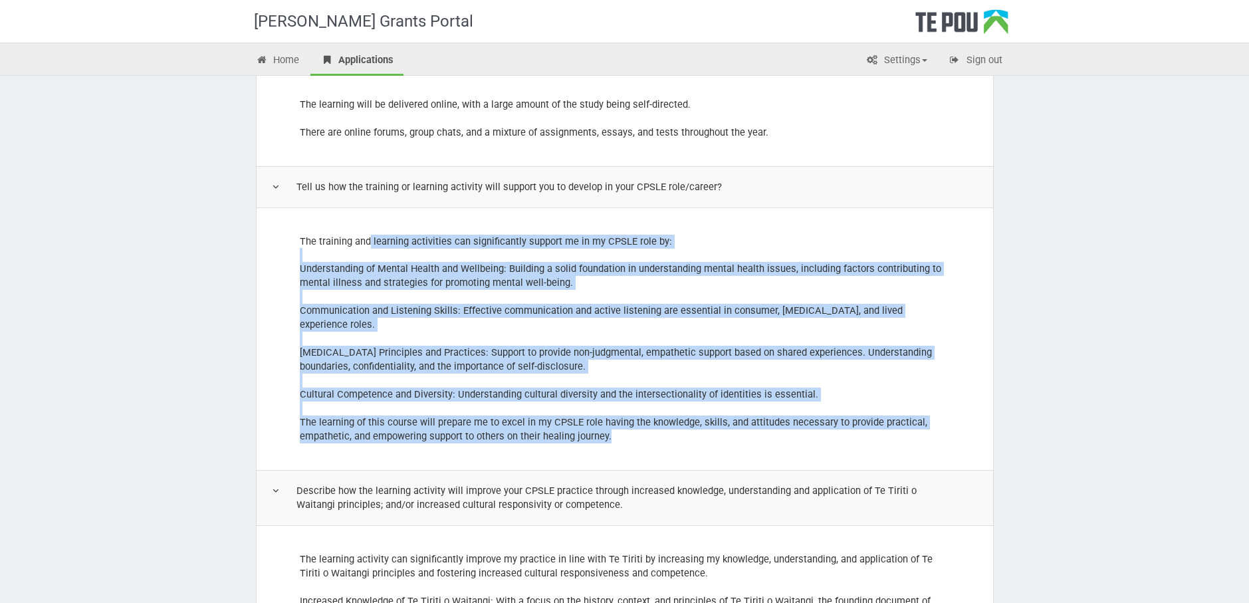
scroll to position [66, 0]
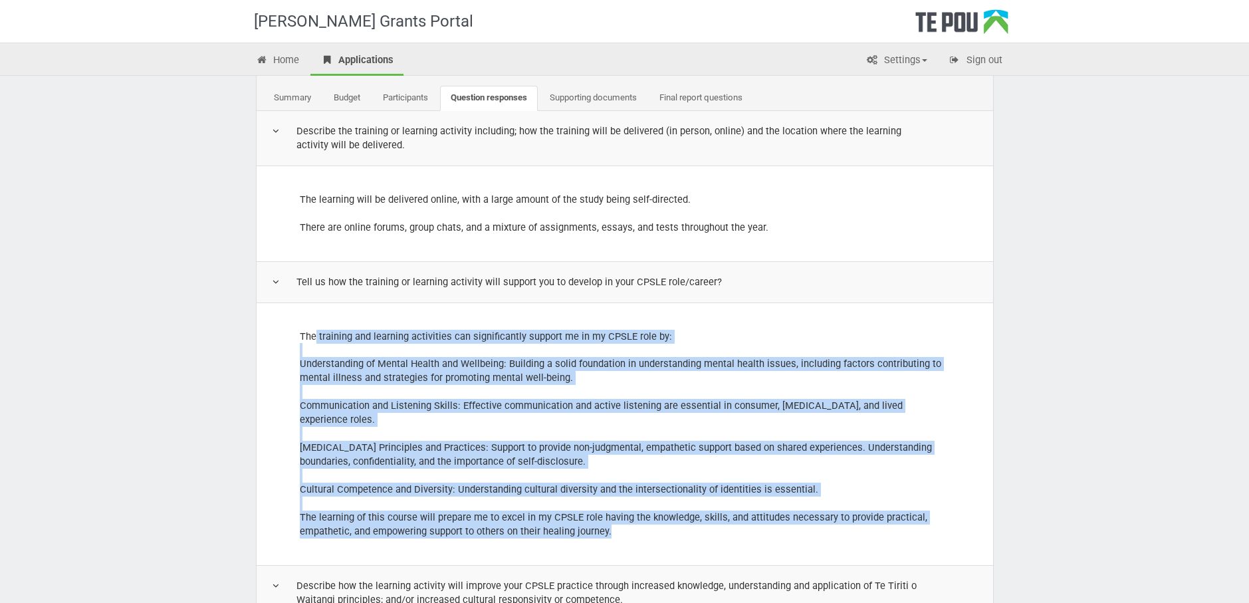
drag, startPoint x: 626, startPoint y: 319, endPoint x: 298, endPoint y: 325, distance: 327.1
click at [298, 325] on td "The training and learning activities can significantly support me in my CPSLE r…" at bounding box center [625, 433] width 737 height 263
click at [648, 334] on td "The training and learning activities can significantly support me in my CPSLE r…" at bounding box center [625, 433] width 737 height 263
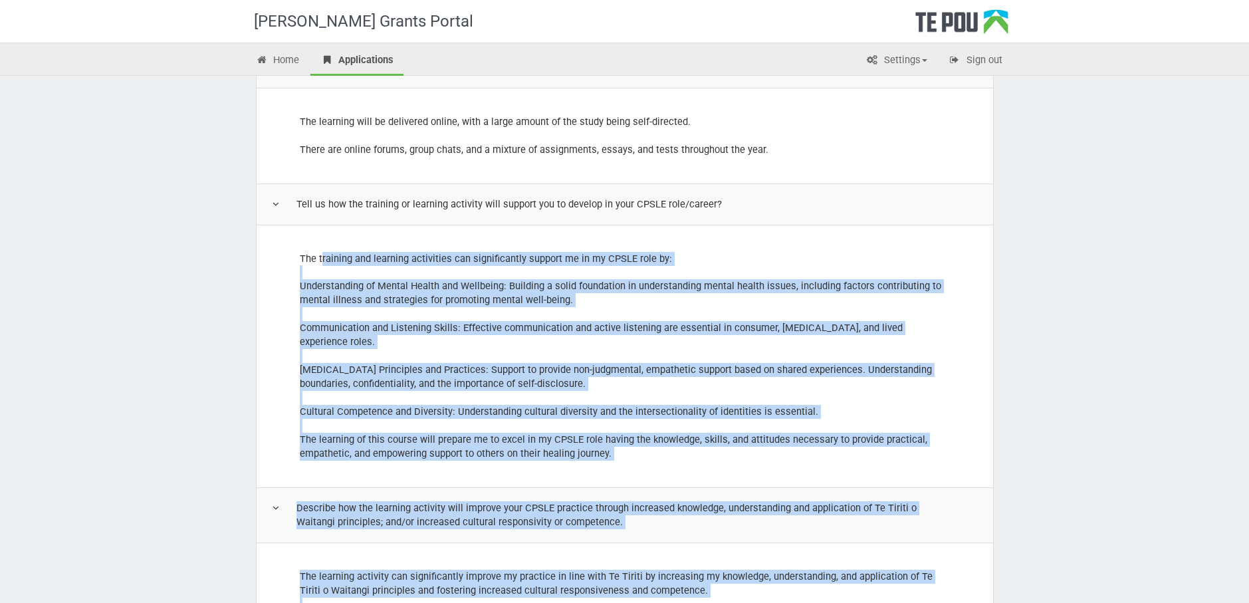
scroll to position [126, 0]
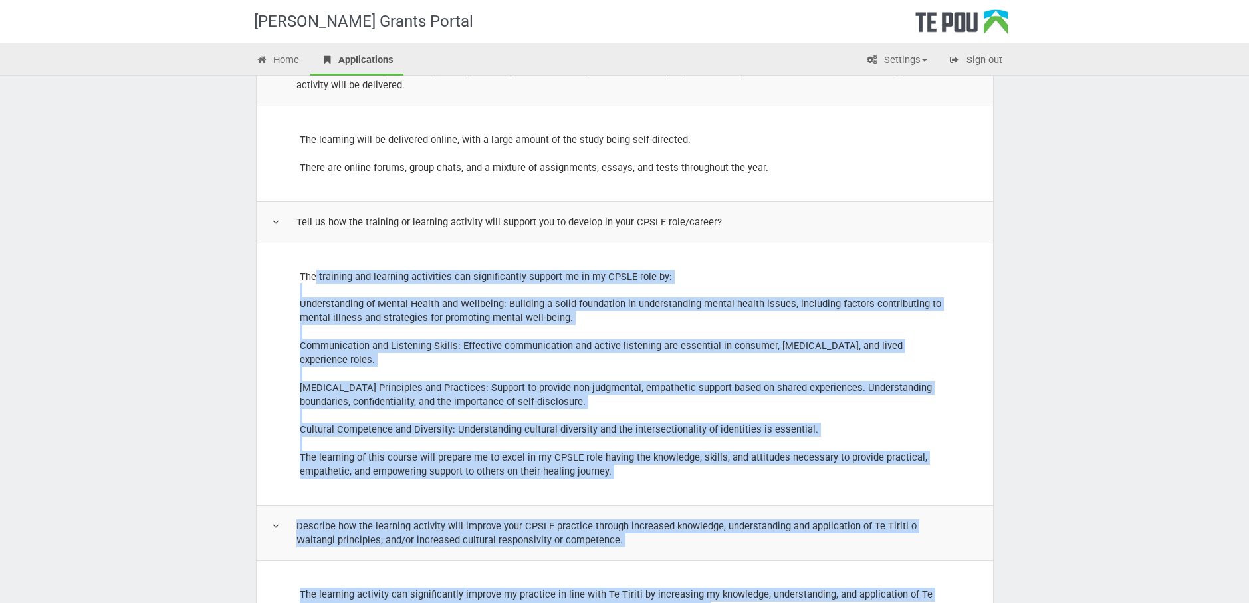
drag, startPoint x: 676, startPoint y: 450, endPoint x: 293, endPoint y: 257, distance: 429.6
copy tbody "The training and learning activities can significantly support me in my CPSLE r…"
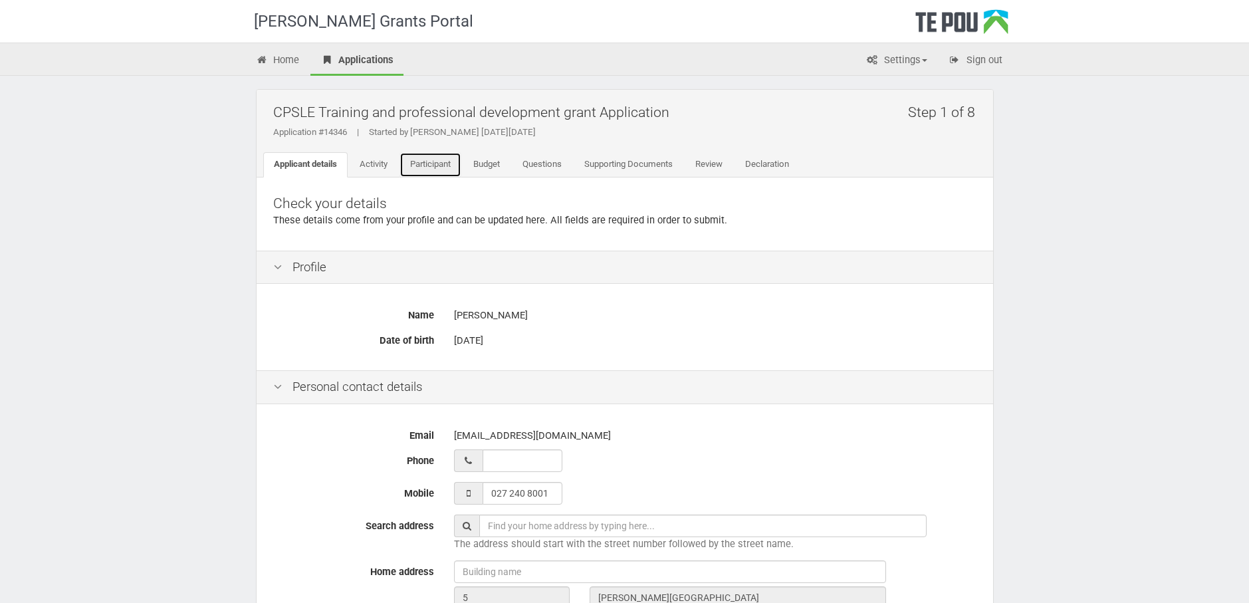
click at [449, 162] on link "Participant" at bounding box center [431, 164] width 62 height 25
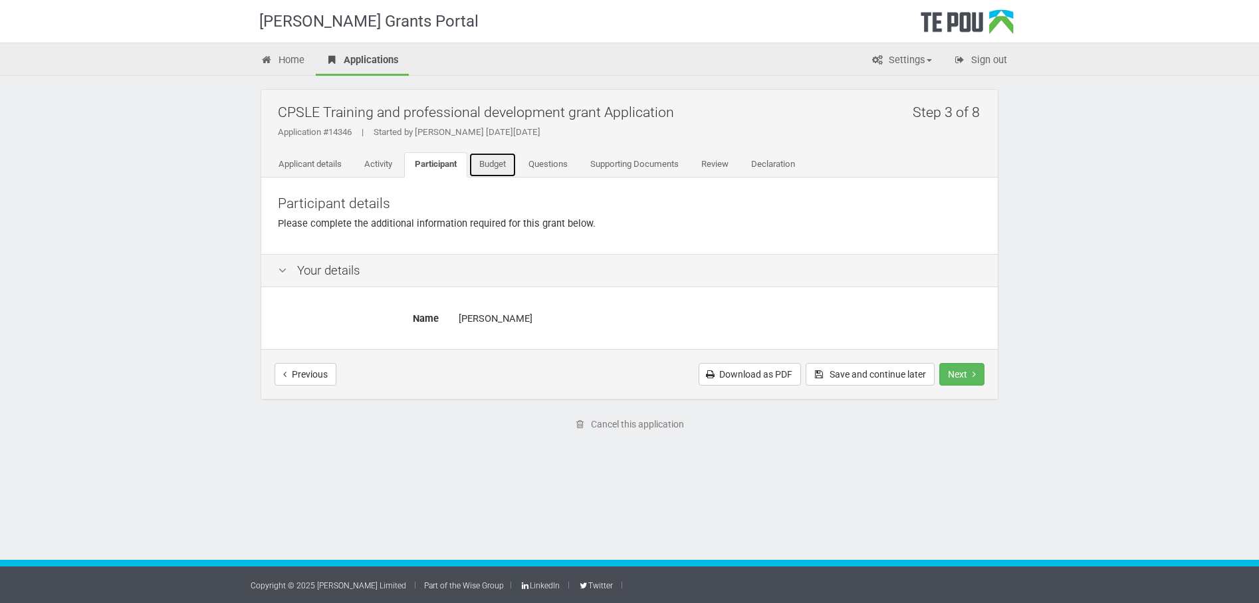
click at [494, 154] on link "Budget" at bounding box center [493, 164] width 48 height 25
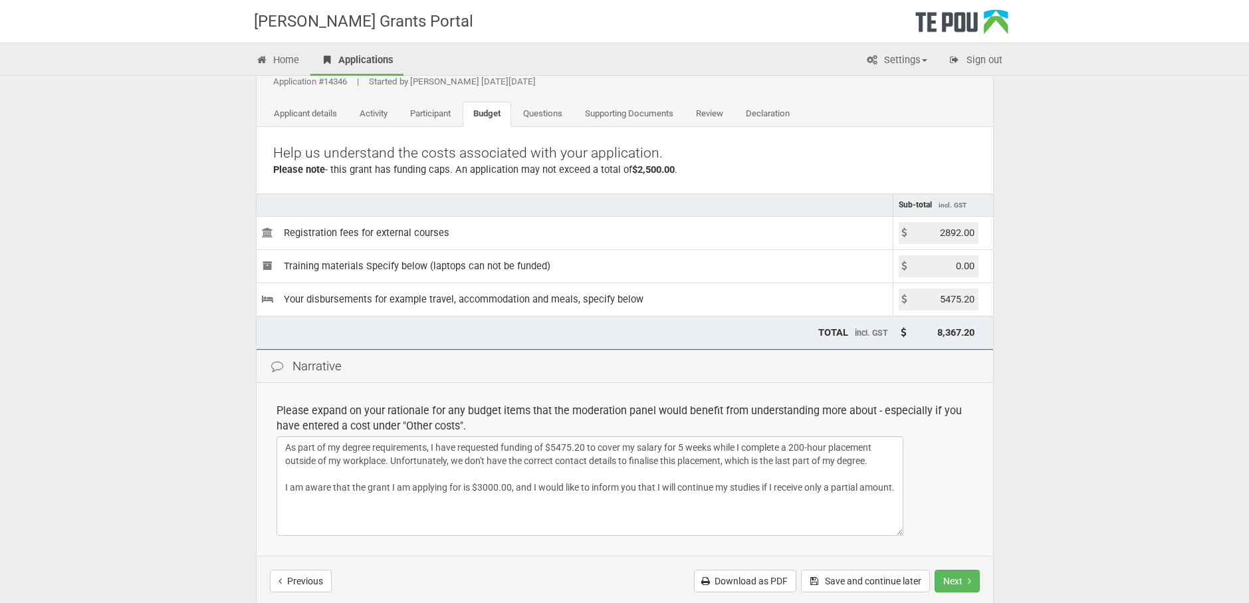
scroll to position [33, 0]
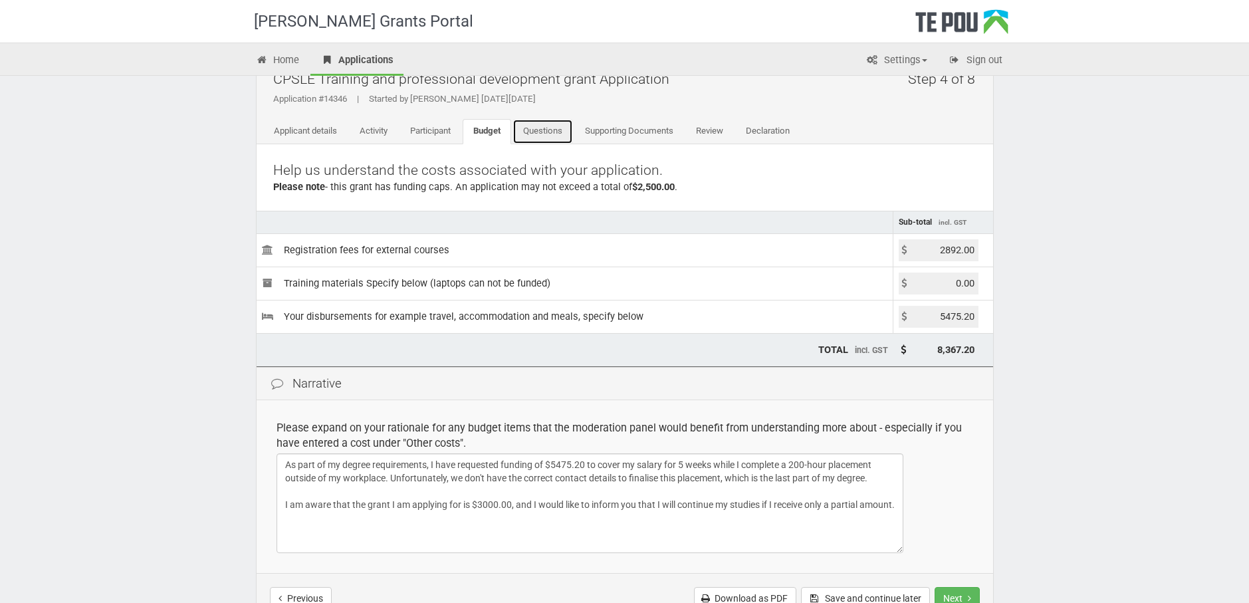
click at [552, 134] on link "Questions" at bounding box center [543, 131] width 60 height 25
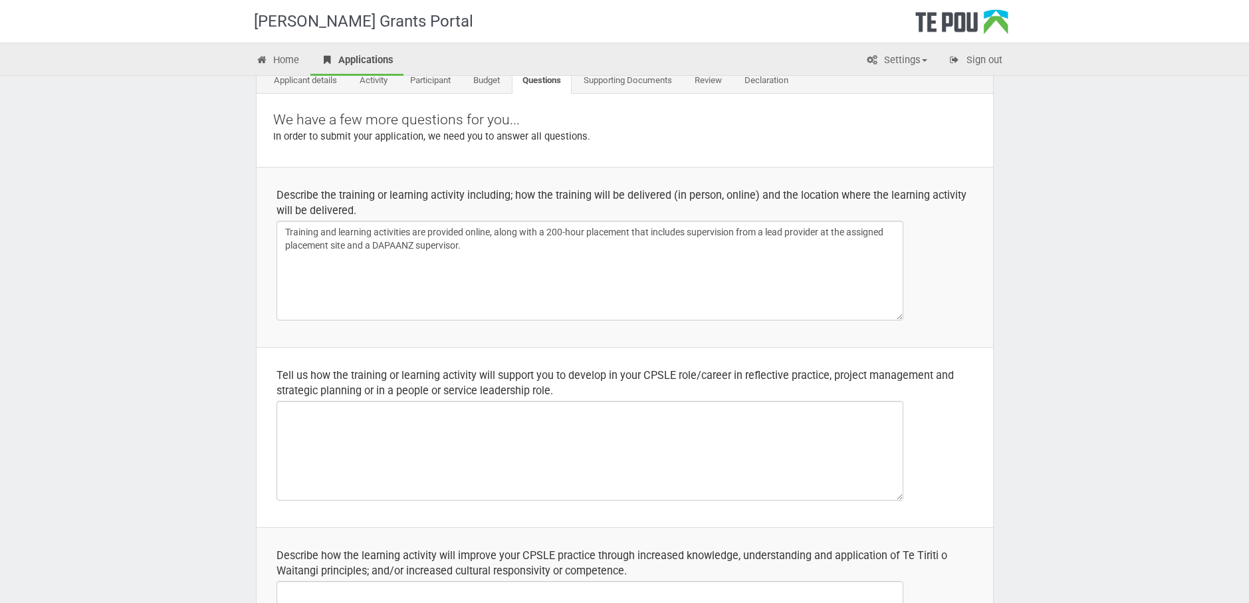
scroll to position [266, 0]
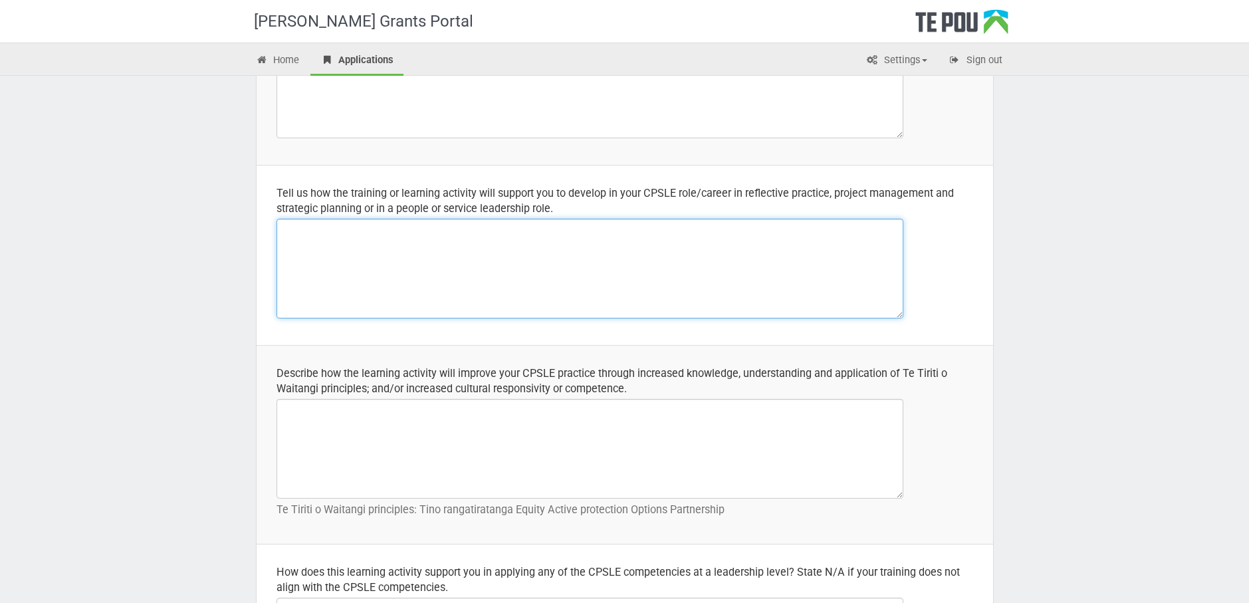
click at [324, 233] on textarea at bounding box center [590, 269] width 627 height 100
click at [312, 245] on textarea "To enrich screen reader interactions, please activate Accessibility in Grammarl…" at bounding box center [590, 269] width 627 height 100
paste textarea "Understanding of Mental Health and Wellbeing: Building a solid foundation in un…"
type textarea "Understanding of Mental Health and Wellbeing: Building a solid foundation in un…"
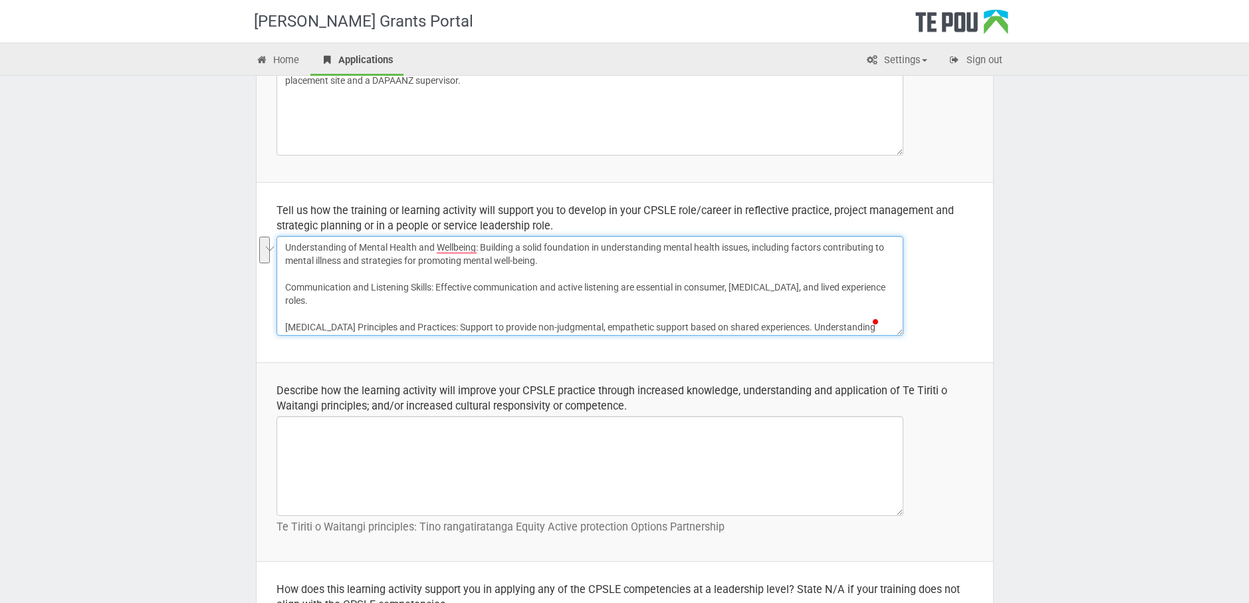
scroll to position [199, 0]
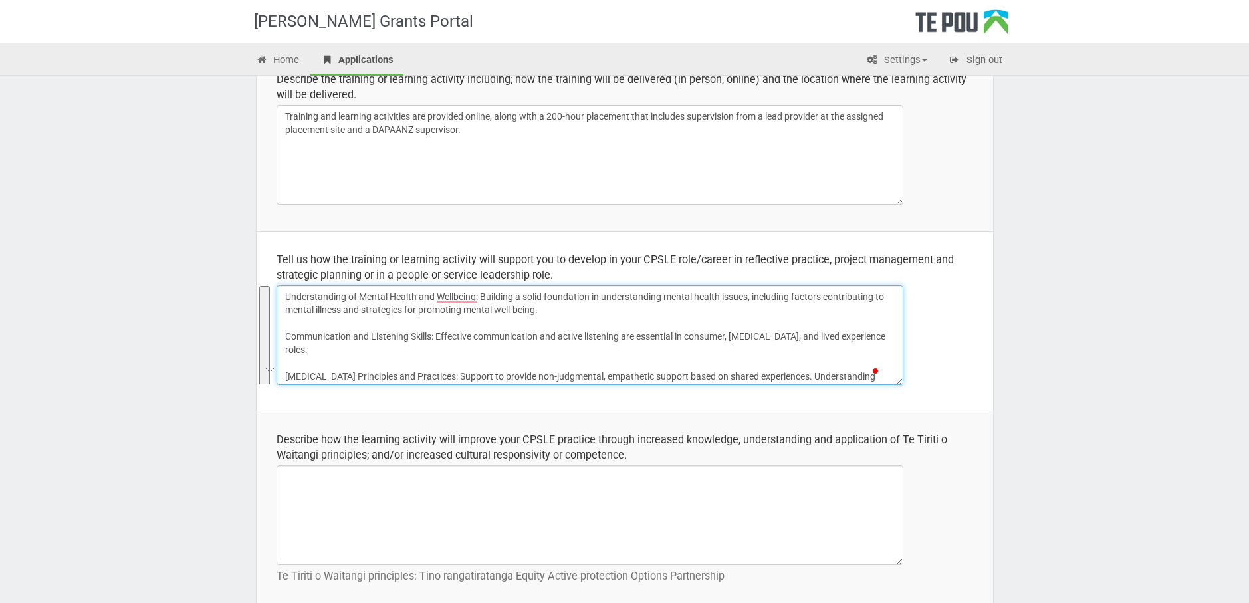
drag, startPoint x: 620, startPoint y: 307, endPoint x: 283, endPoint y: 285, distance: 337.8
click at [283, 285] on textarea "Understanding of Mental Health and Wellbeing: Building a solid foundation in un…" at bounding box center [590, 335] width 627 height 100
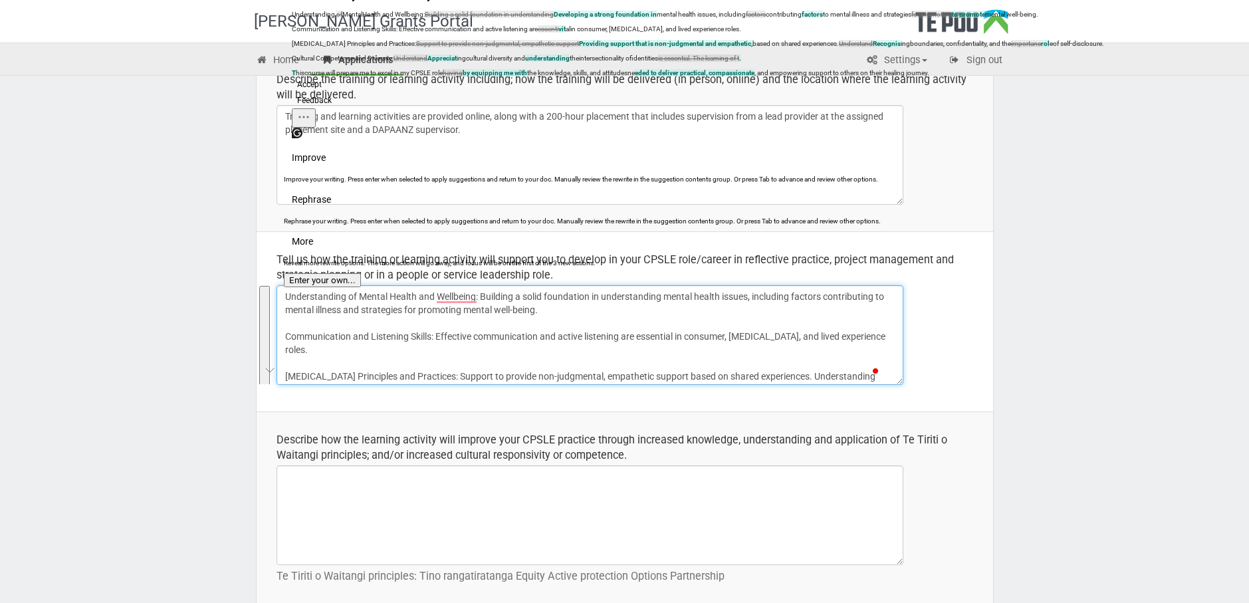
click at [736, 317] on textarea "Understanding of Mental Health and Wellbeing: Building a solid foundation in un…" at bounding box center [590, 335] width 627 height 100
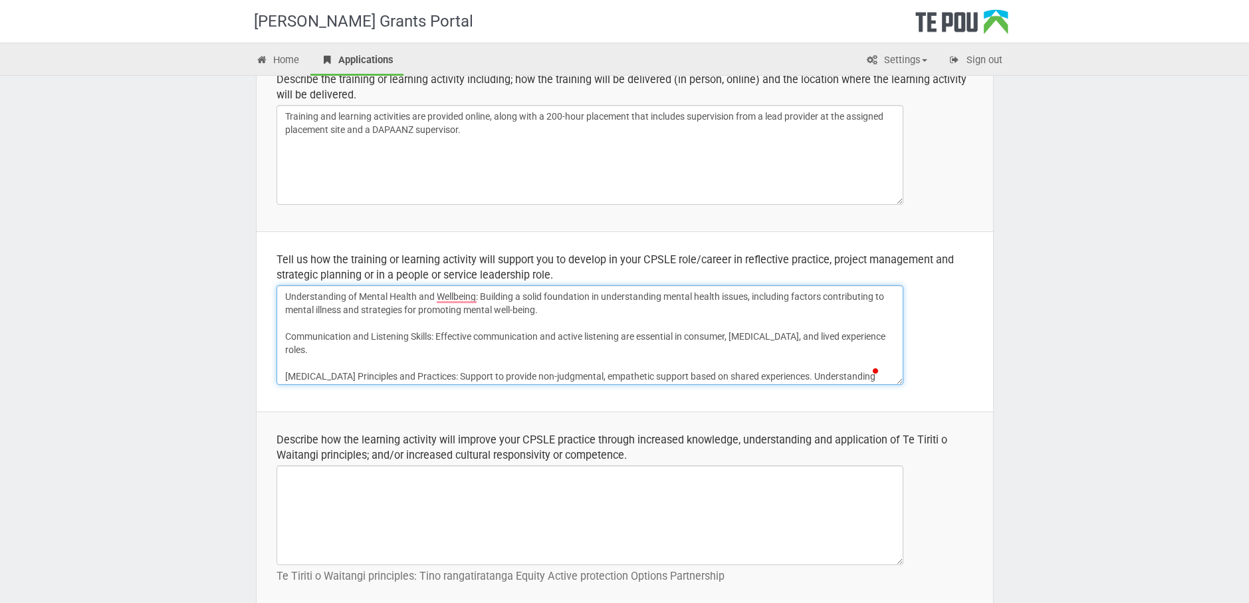
click at [491, 355] on textarea "Understanding of Mental Health and Wellbeing: Building a solid foundation in un…" at bounding box center [590, 335] width 627 height 100
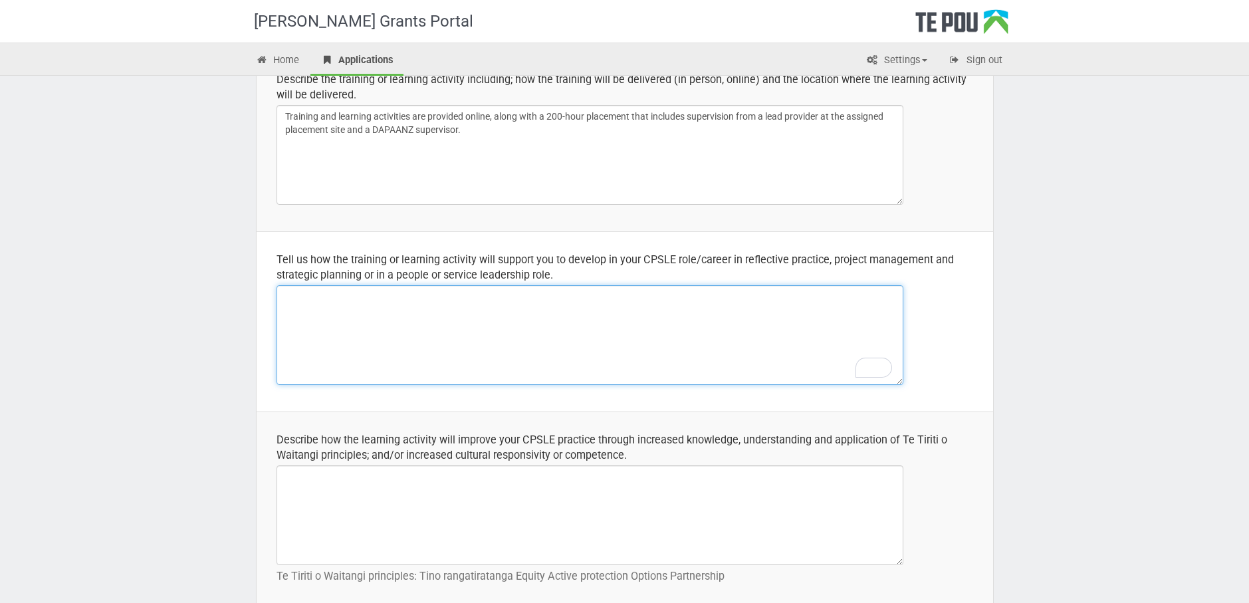
click at [322, 311] on textarea "To enrich screen reader interactions, please activate Accessibility in Grammarl…" at bounding box center [590, 335] width 627 height 100
paste textarea "Participating in training and learning activities as part of the Bachelor of So…"
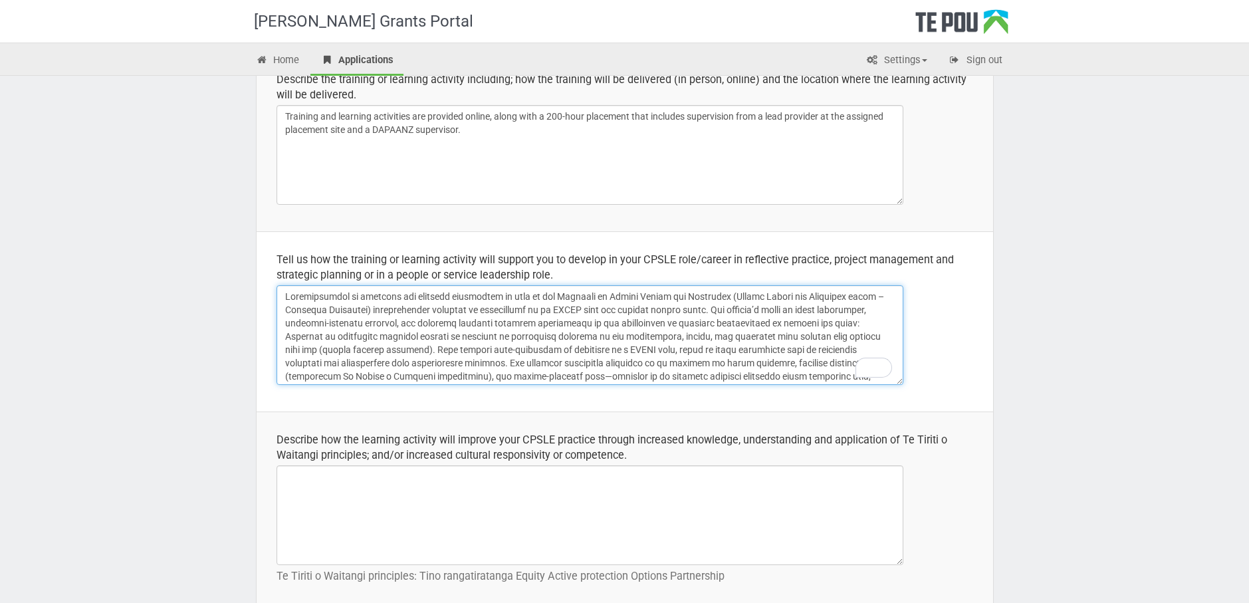
scroll to position [197, 0]
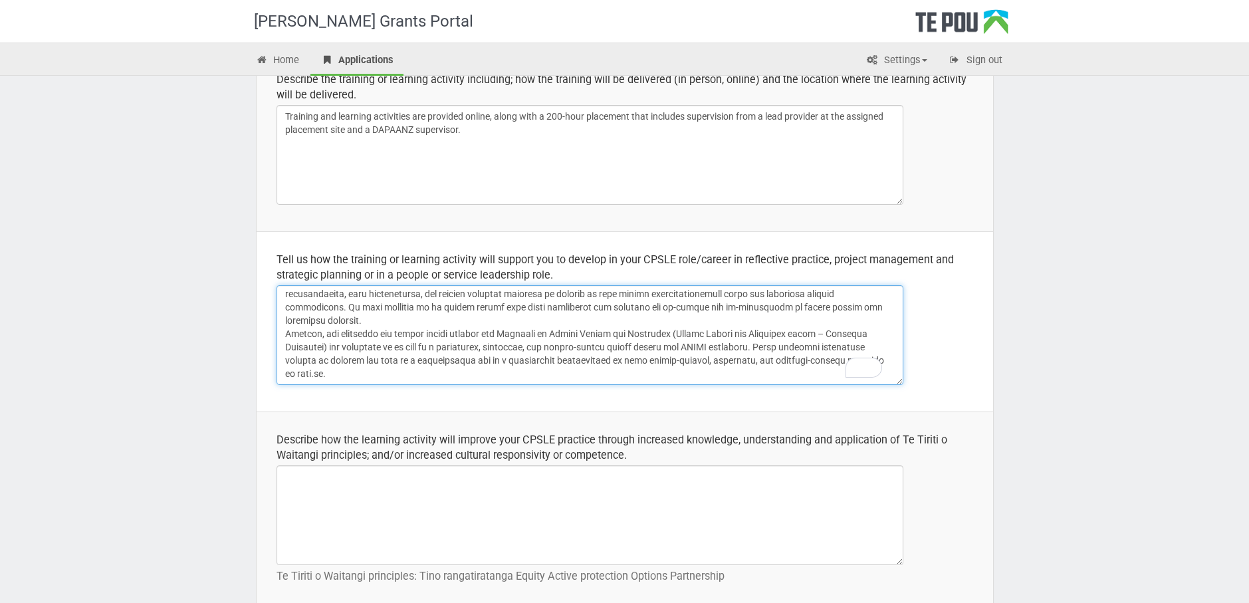
click at [335, 356] on textarea "To enrich screen reader interactions, please activate Accessibility in Grammarl…" at bounding box center [590, 335] width 627 height 100
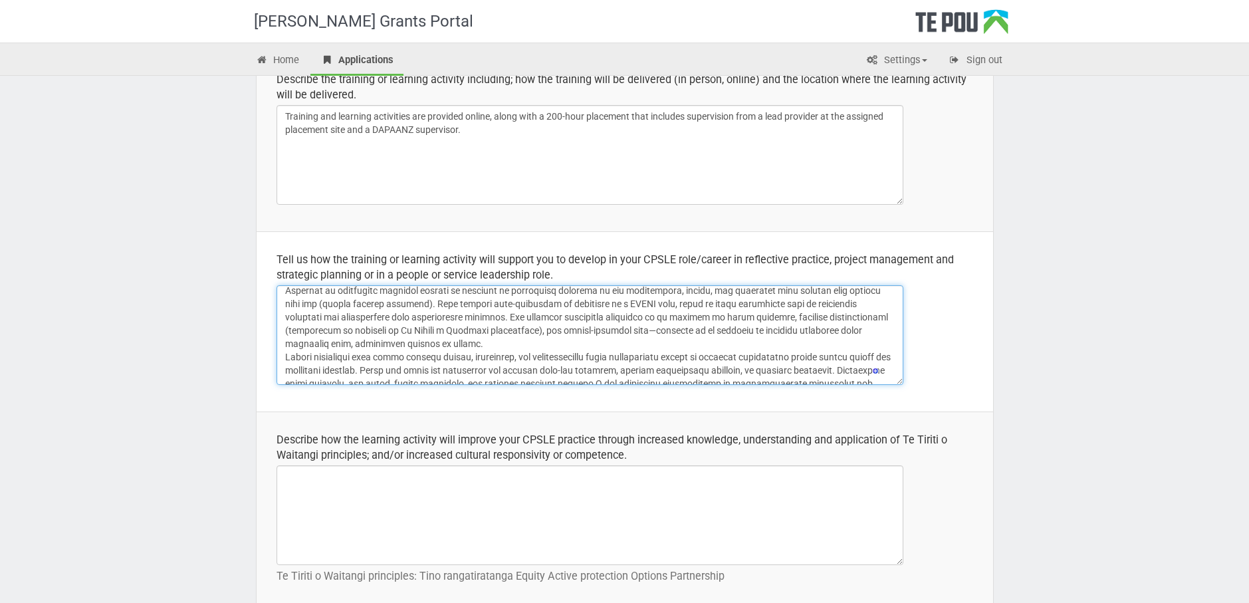
scroll to position [0, 0]
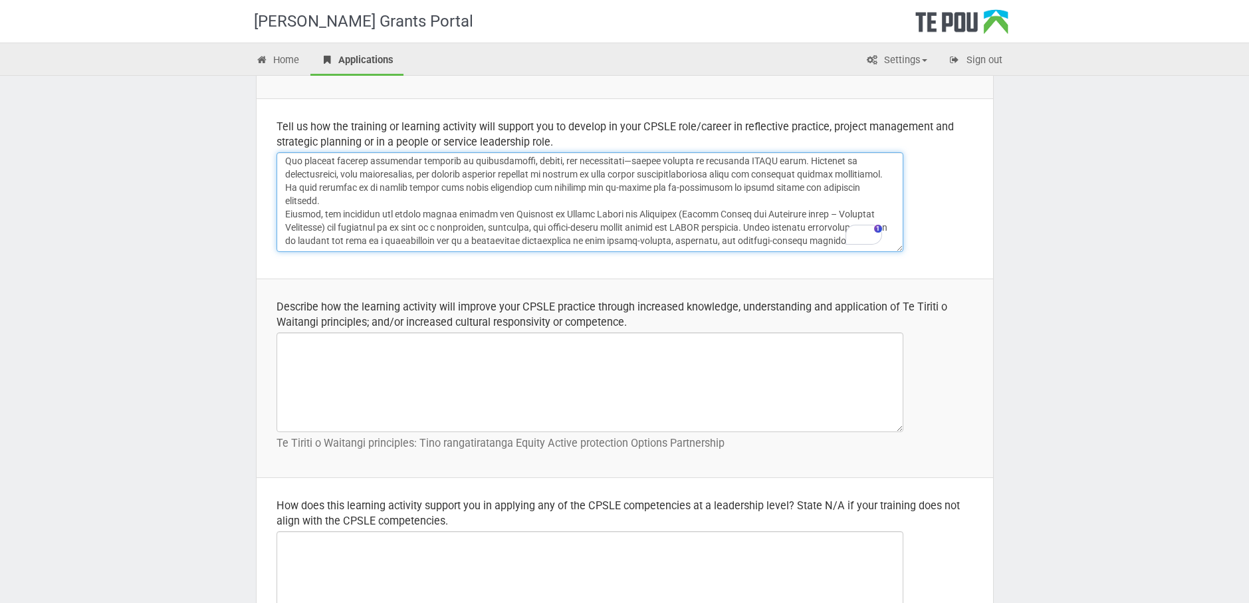
type textarea "Participating in training and learning activities as part of the Bachelor of So…"
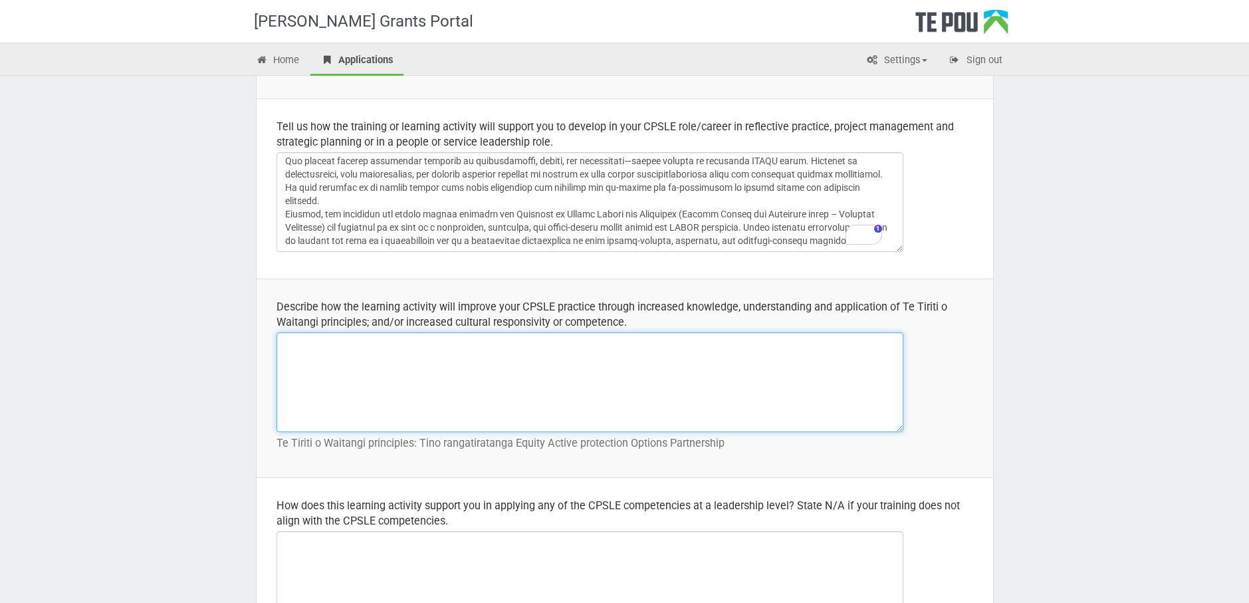
click at [335, 356] on textarea at bounding box center [590, 382] width 627 height 100
paste textarea "Through the learning activities in the Bachelor of Social Health and Wellbeing …"
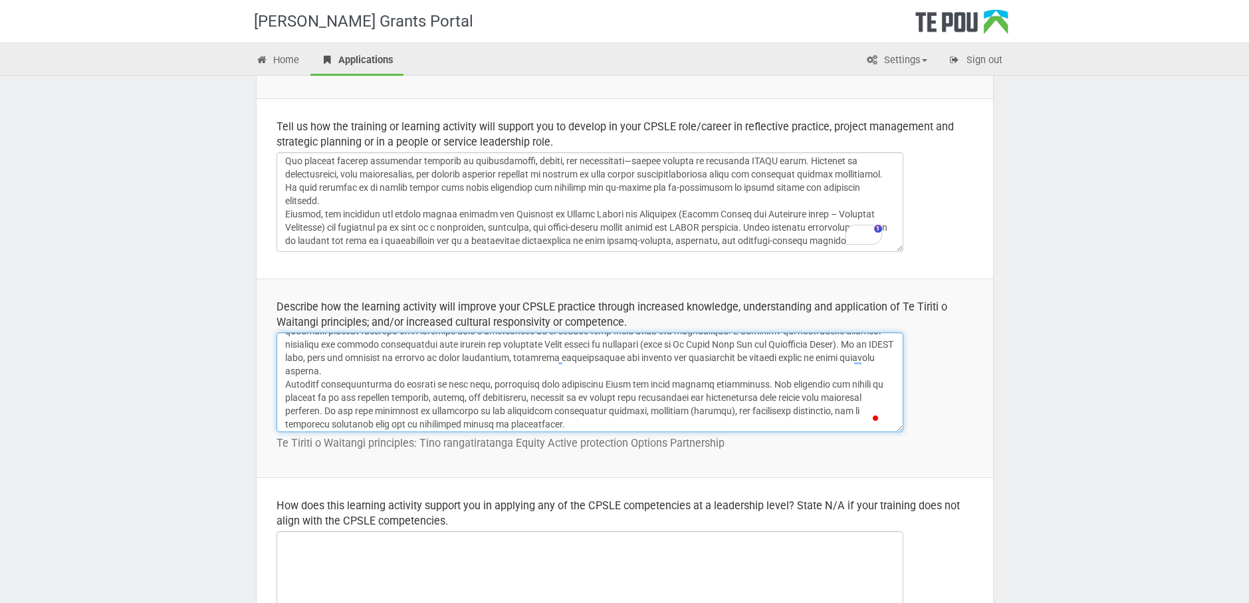
scroll to position [39, 0]
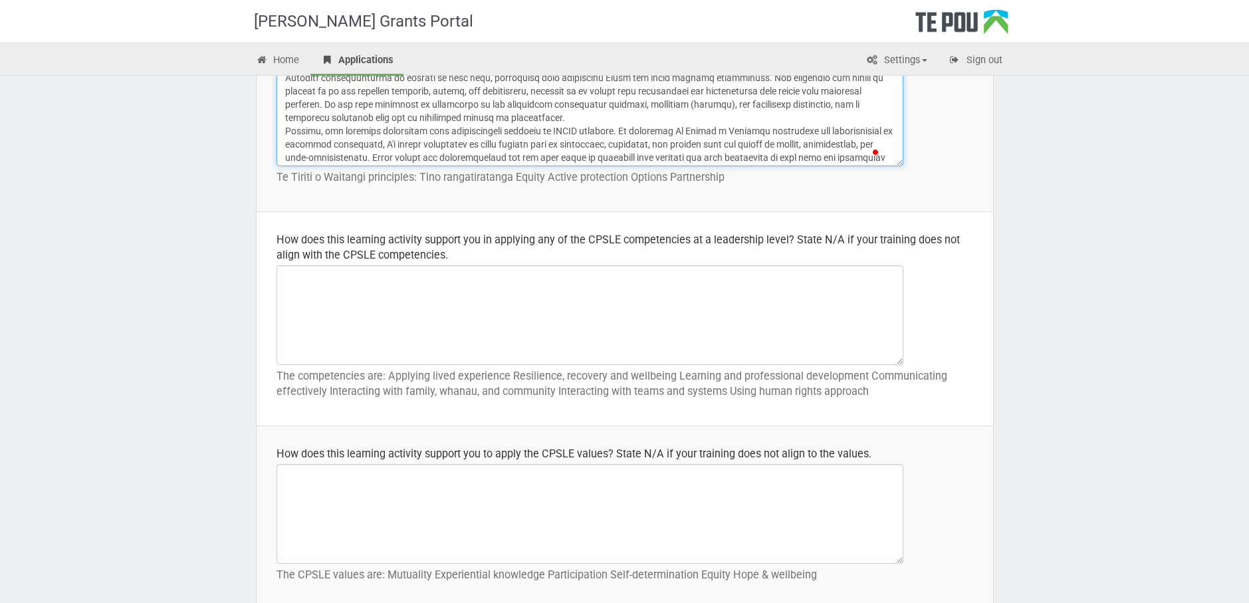
type textarea "Through the learning activities in the Bachelor of Social Health and Wellbeing …"
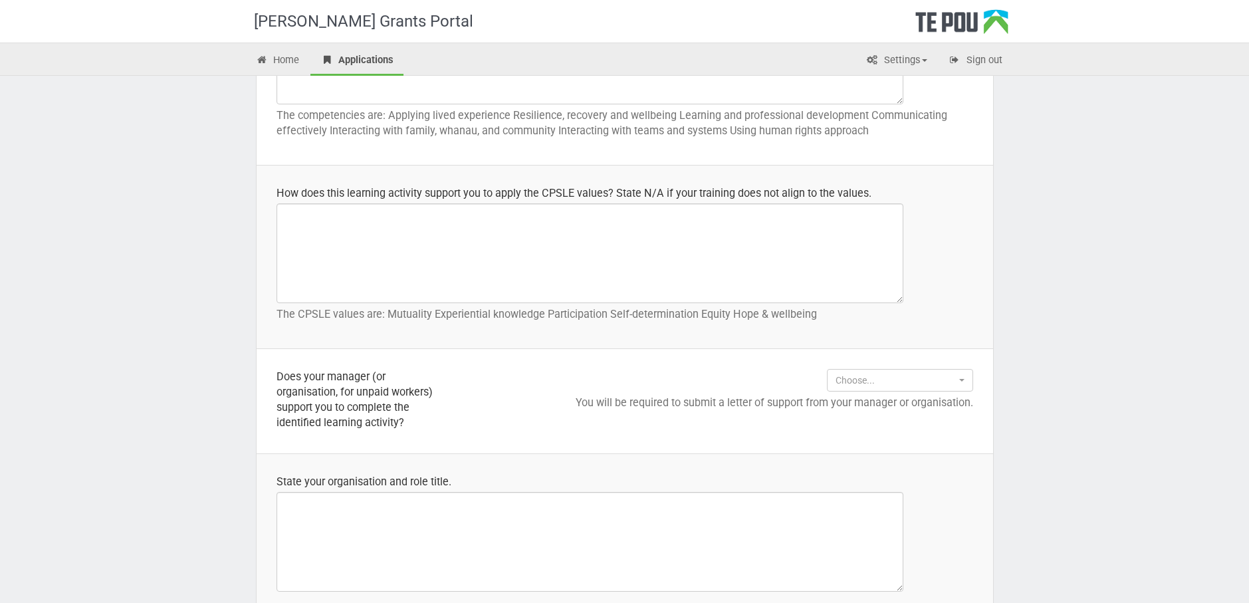
scroll to position [864, 0]
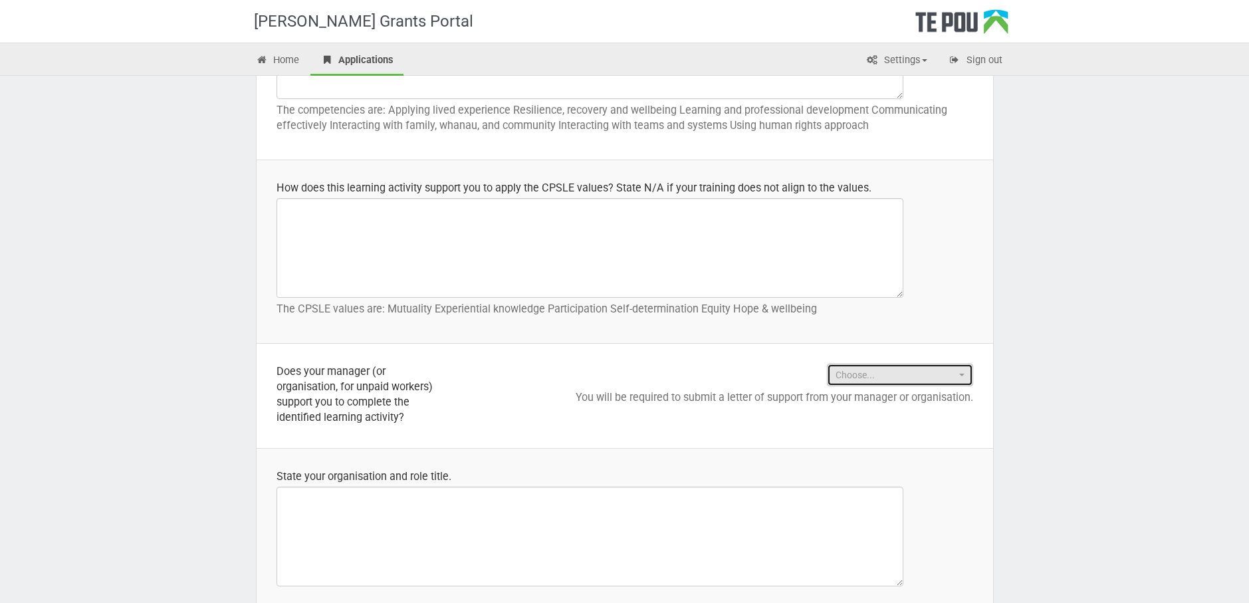
click at [938, 369] on span "Choose..." at bounding box center [896, 374] width 120 height 13
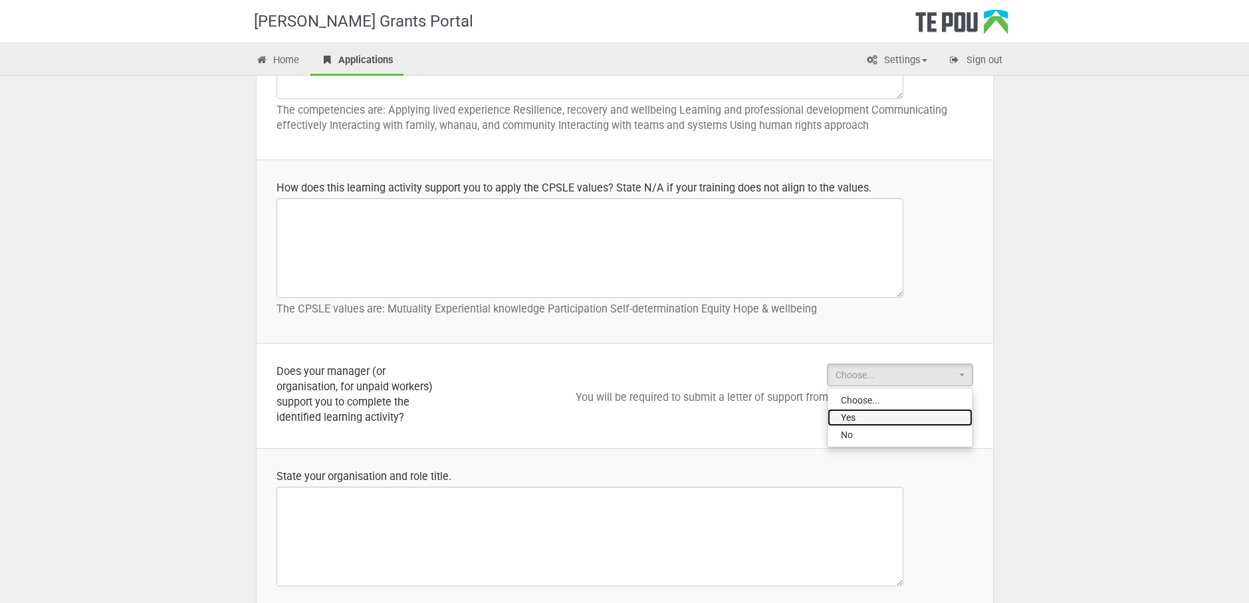
click at [897, 416] on link "Yes" at bounding box center [900, 417] width 145 height 17
select select "Yes"
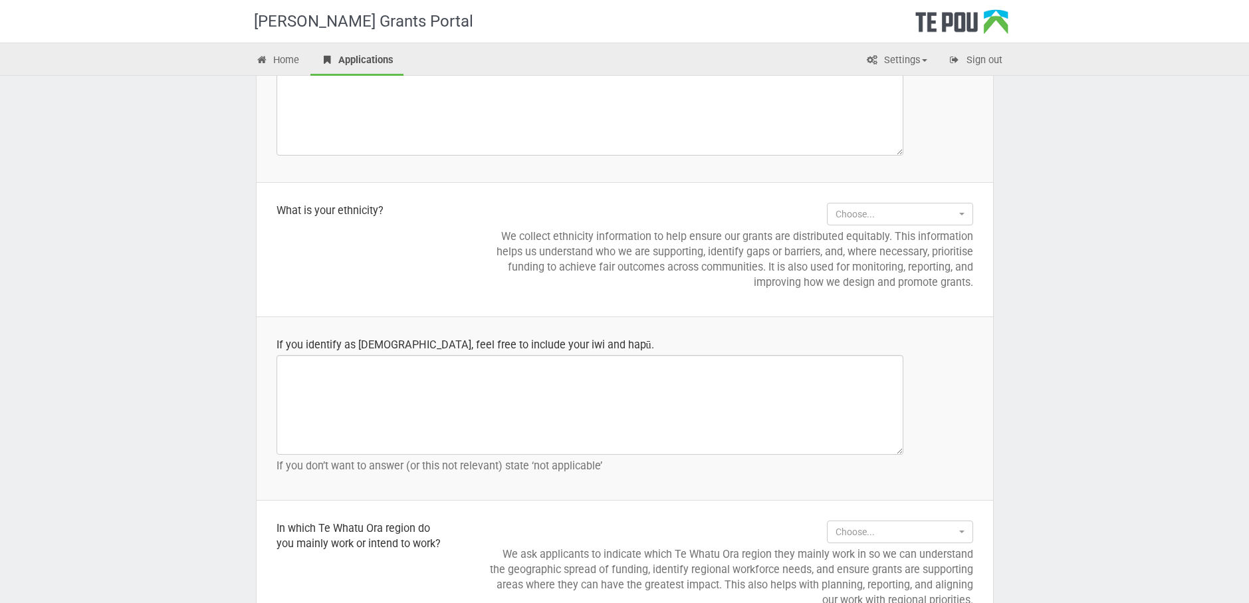
scroll to position [1263, 0]
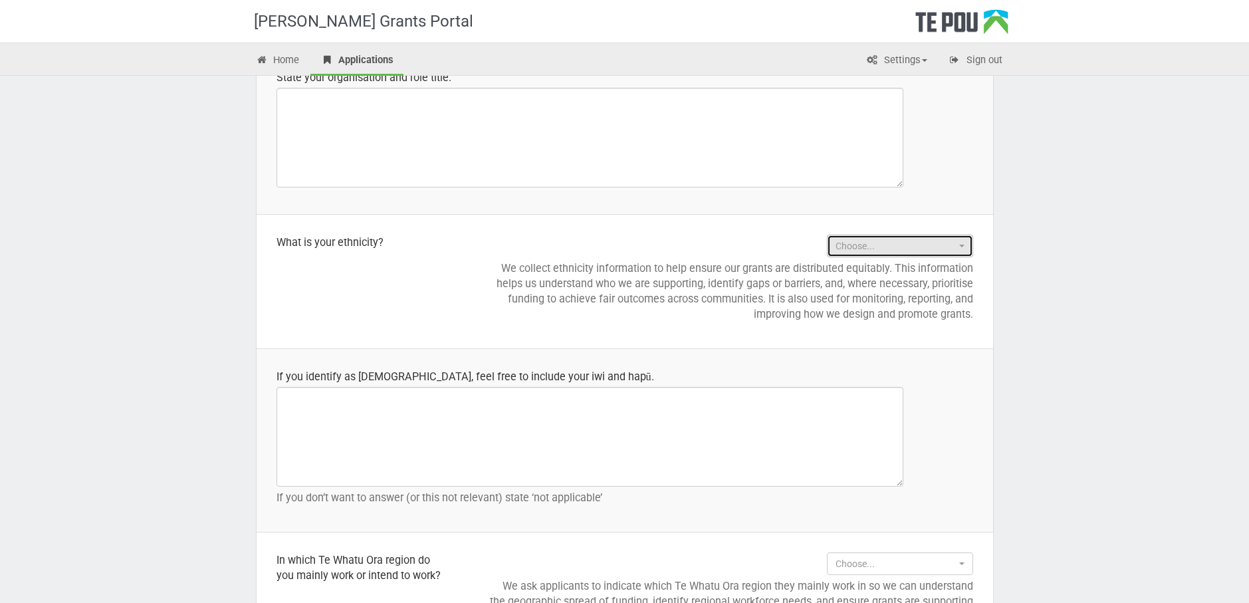
click at [856, 249] on span "Choose..." at bounding box center [896, 245] width 120 height 13
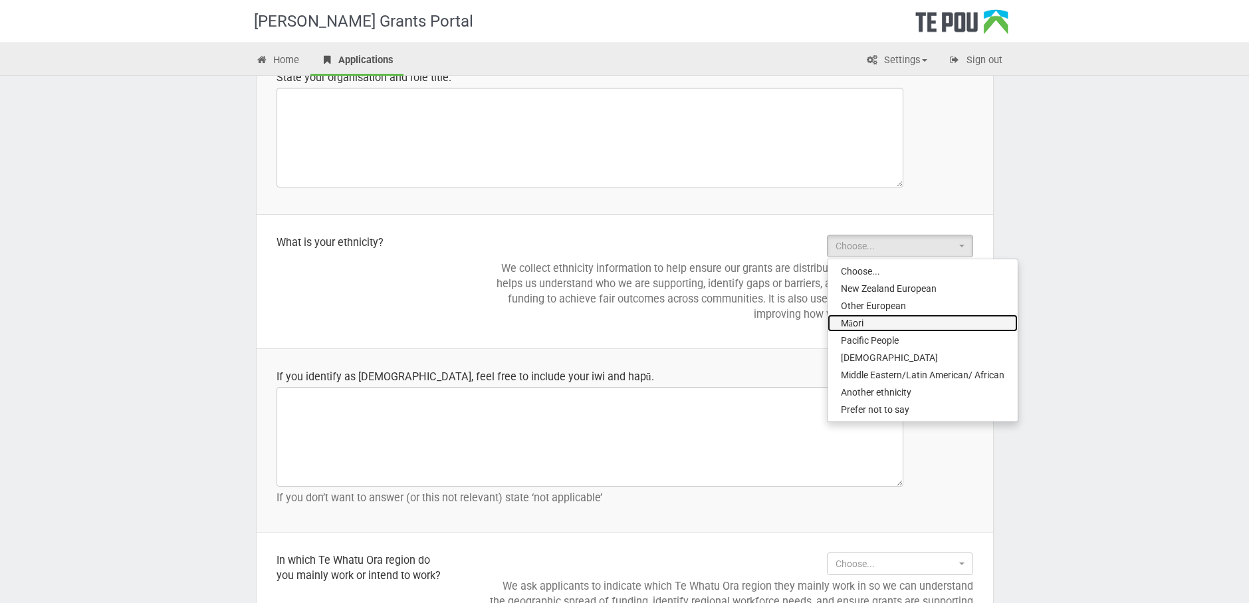
click at [873, 323] on link "Māori" at bounding box center [923, 322] width 190 height 17
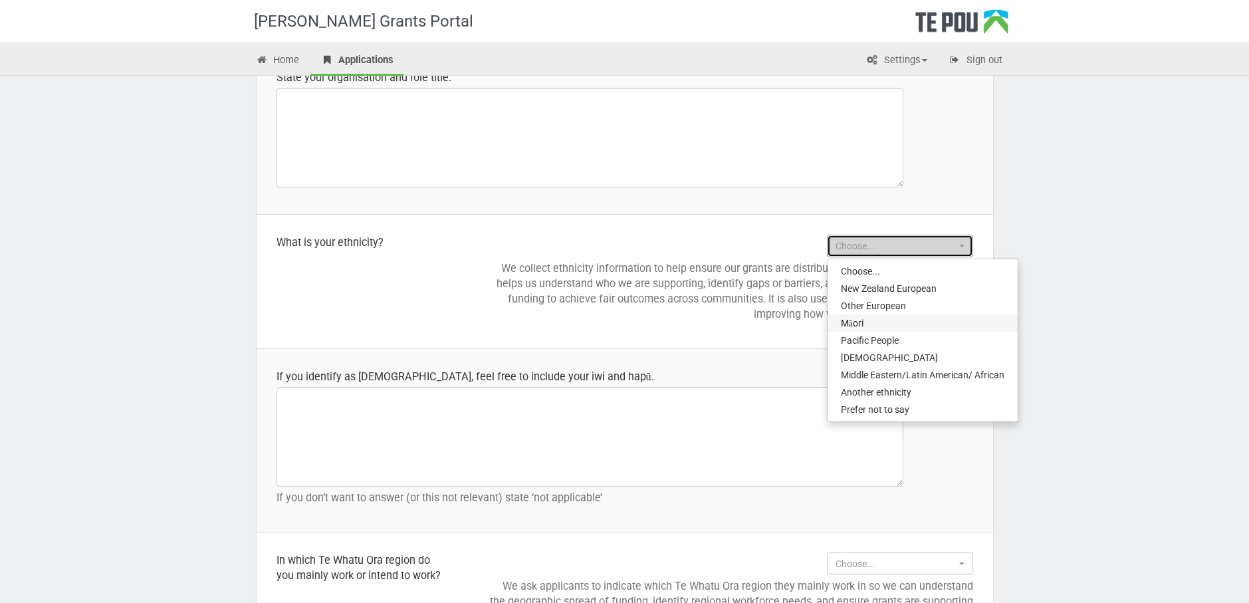
select select "Māori"
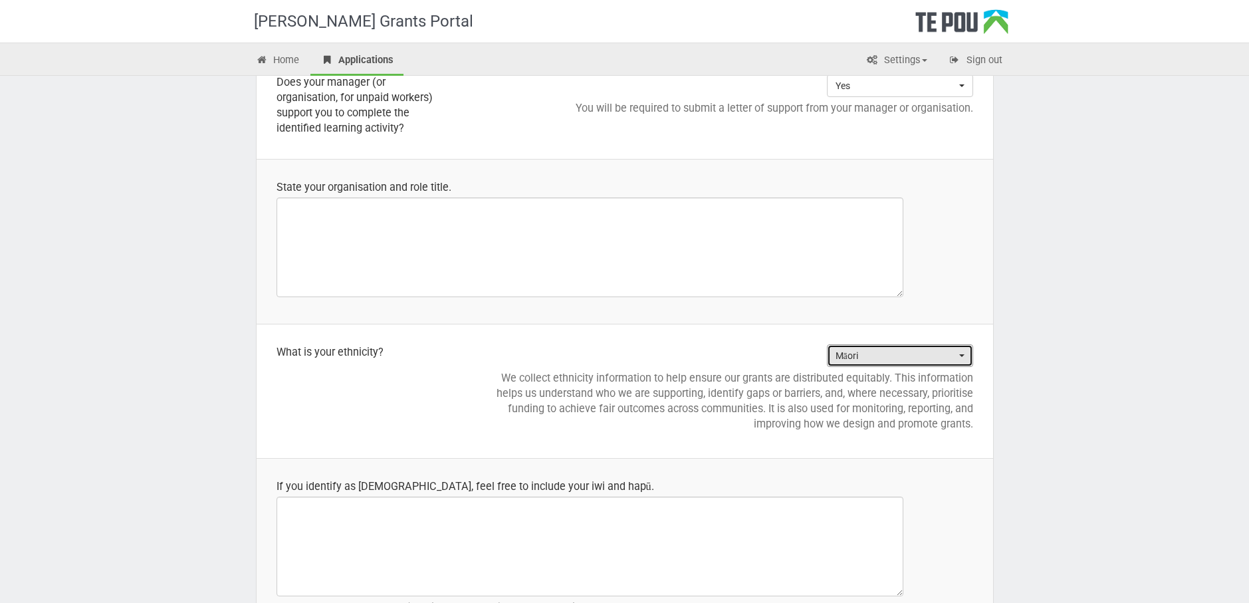
scroll to position [1130, 0]
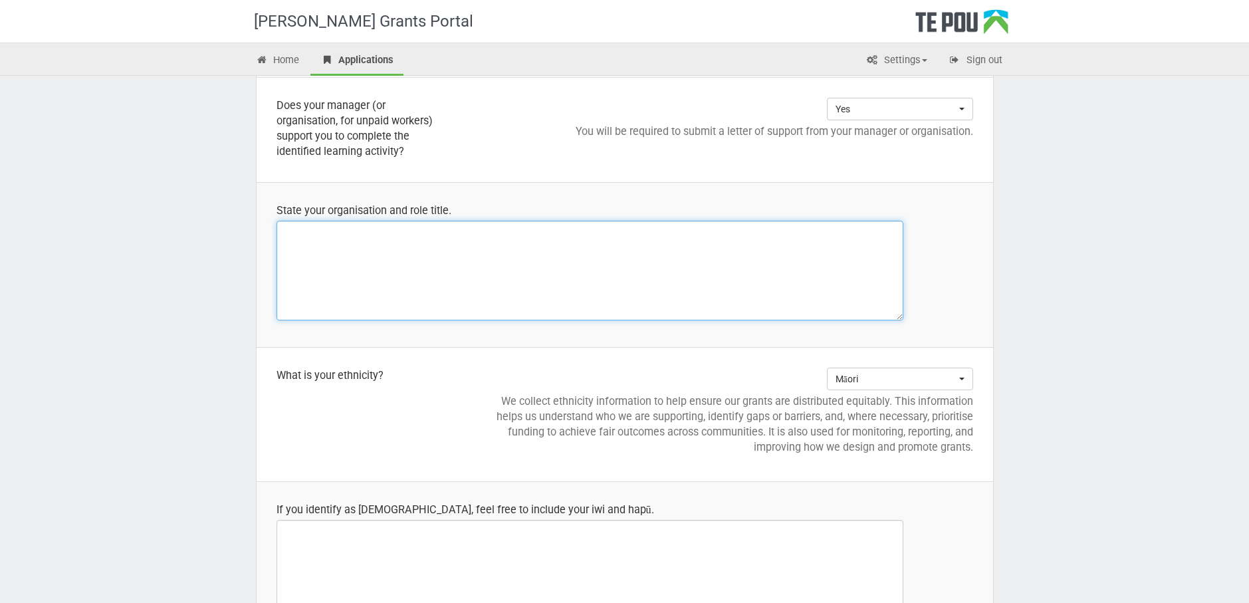
click at [423, 245] on textarea at bounding box center [590, 271] width 627 height 100
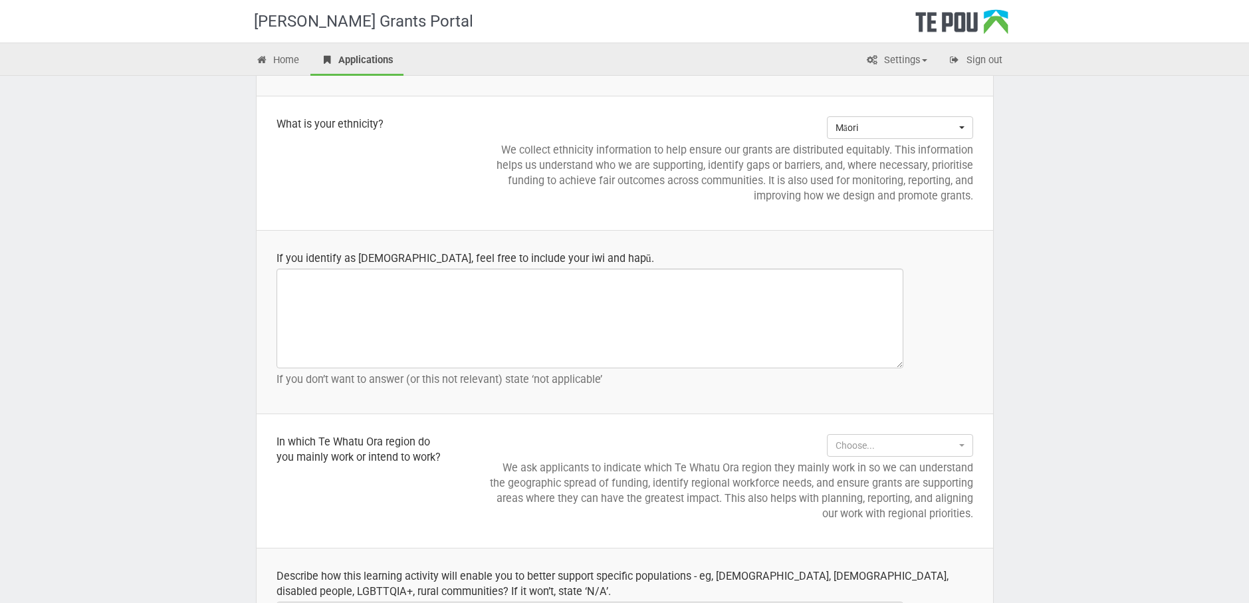
scroll to position [1396, 0]
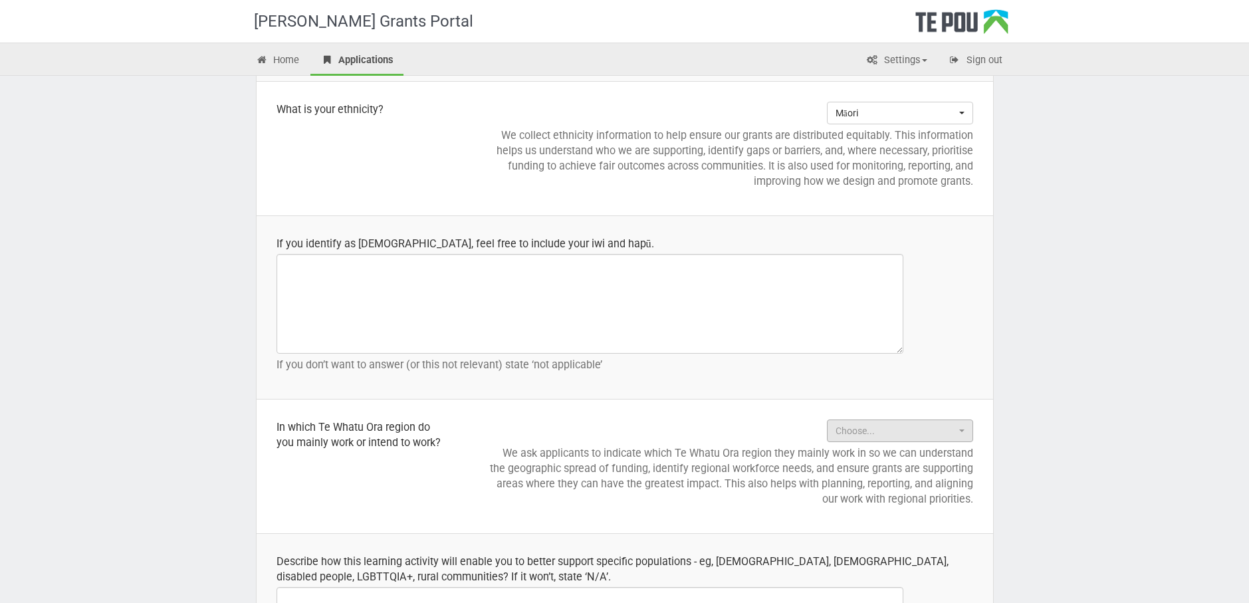
type textarea "Waiariki Whanau mentoring Kaitiaki of Te Ara Tuhone & Homelessness"
click at [934, 433] on span "Choose..." at bounding box center [896, 430] width 120 height 13
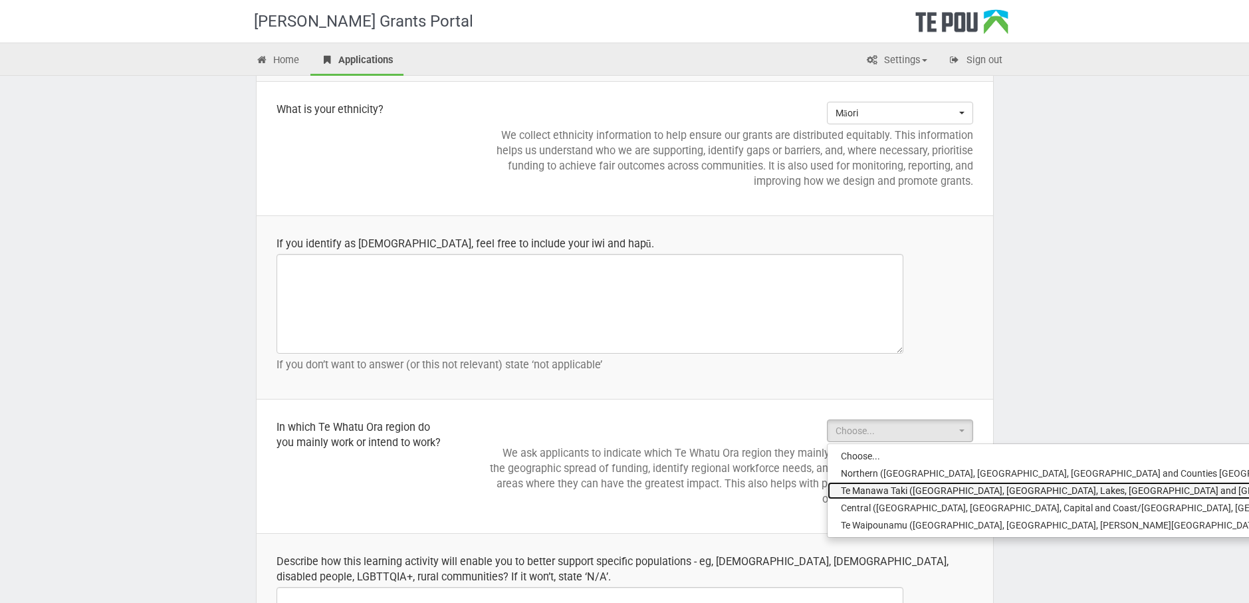
click at [932, 487] on span "Te Manawa Taki (Bay of Plenty, Waikato, Lakes, Tairāwhiti and Taranaki)" at bounding box center [1086, 490] width 491 height 13
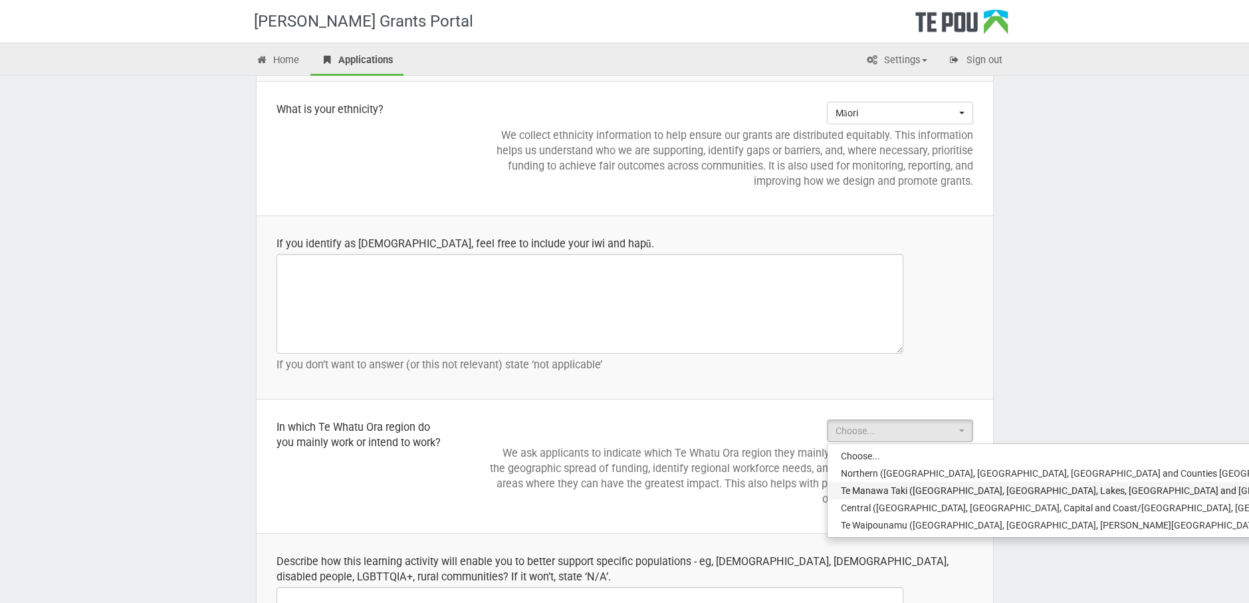
select select "Te Manawa Taki (Bay of Plenty, Waikato, Lakes, Tairāwhiti and Taranaki)"
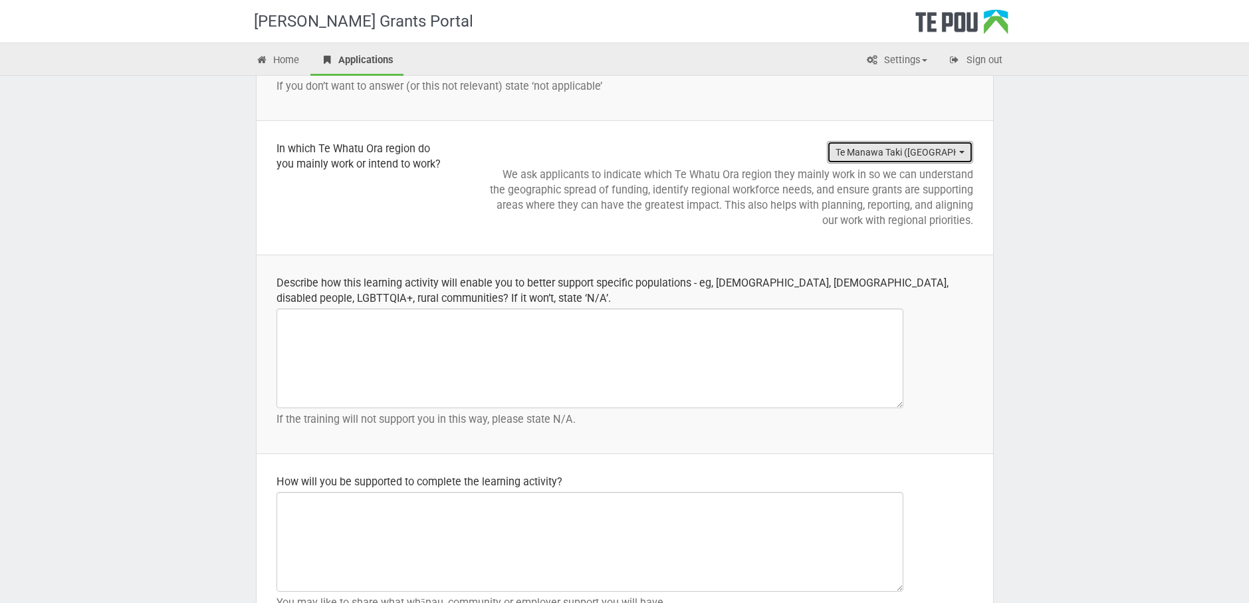
scroll to position [1871, 0]
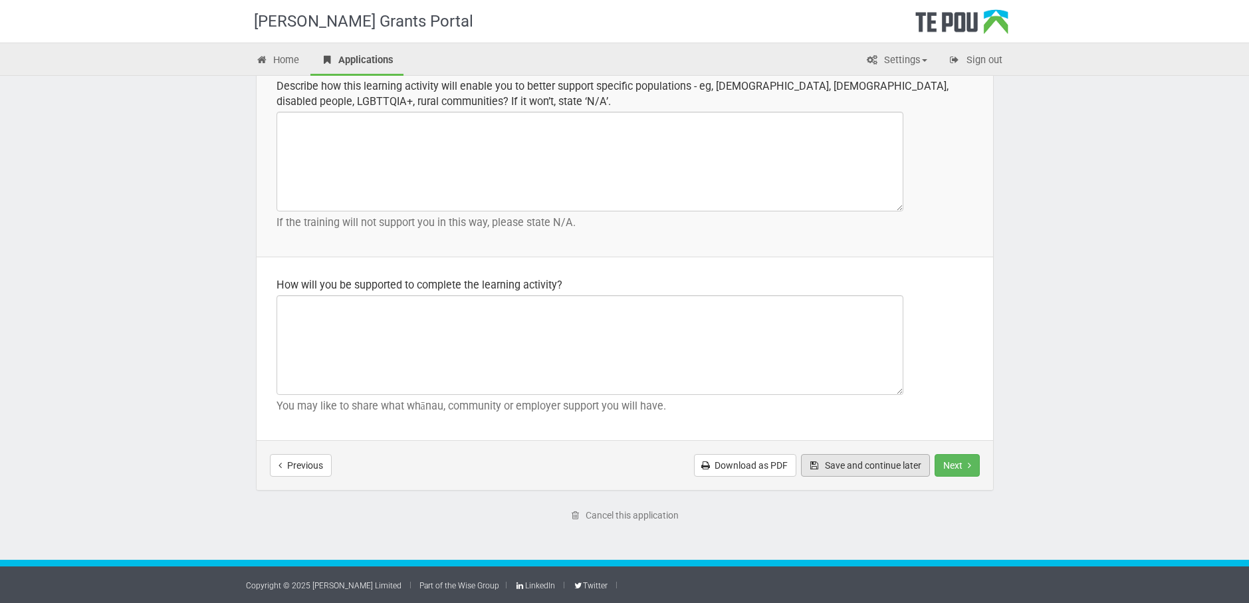
click at [849, 466] on button "Save and continue later" at bounding box center [865, 465] width 129 height 23
